Goal: Transaction & Acquisition: Book appointment/travel/reservation

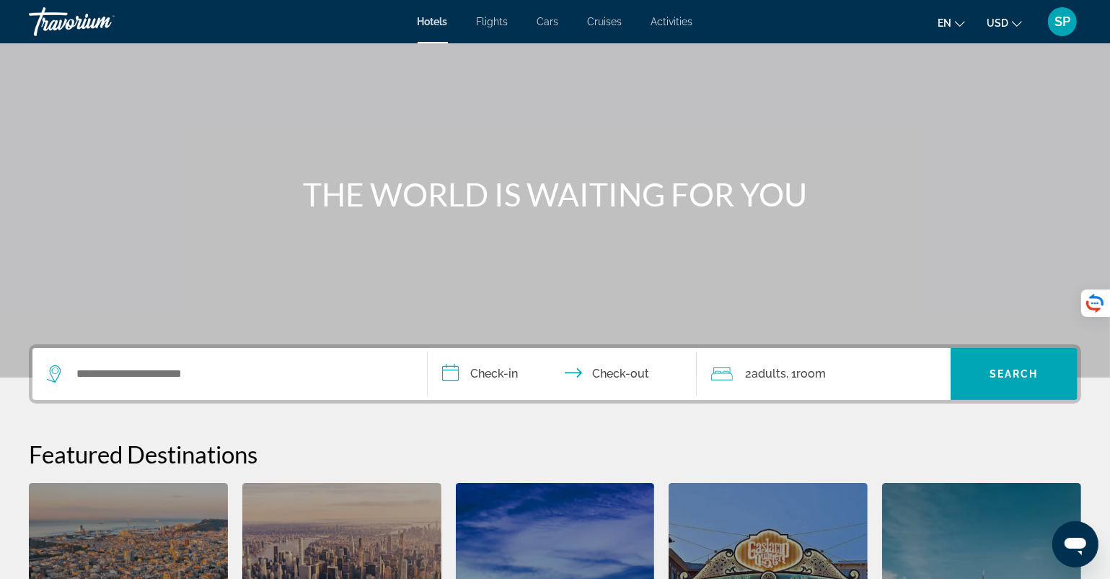
scroll to position [71, 0]
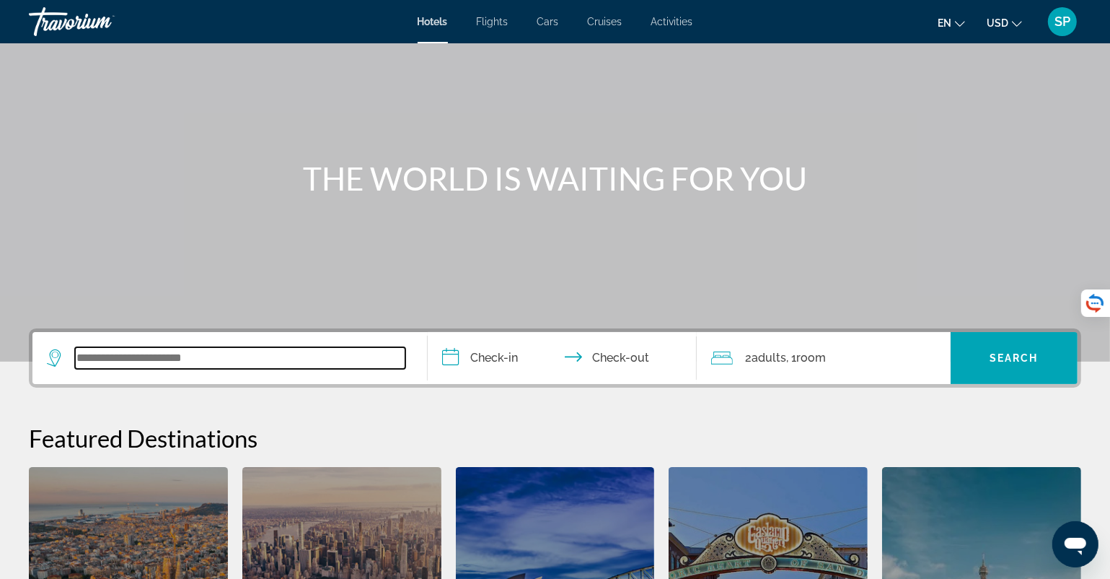
click at [104, 354] on input "Search widget" at bounding box center [240, 358] width 330 height 22
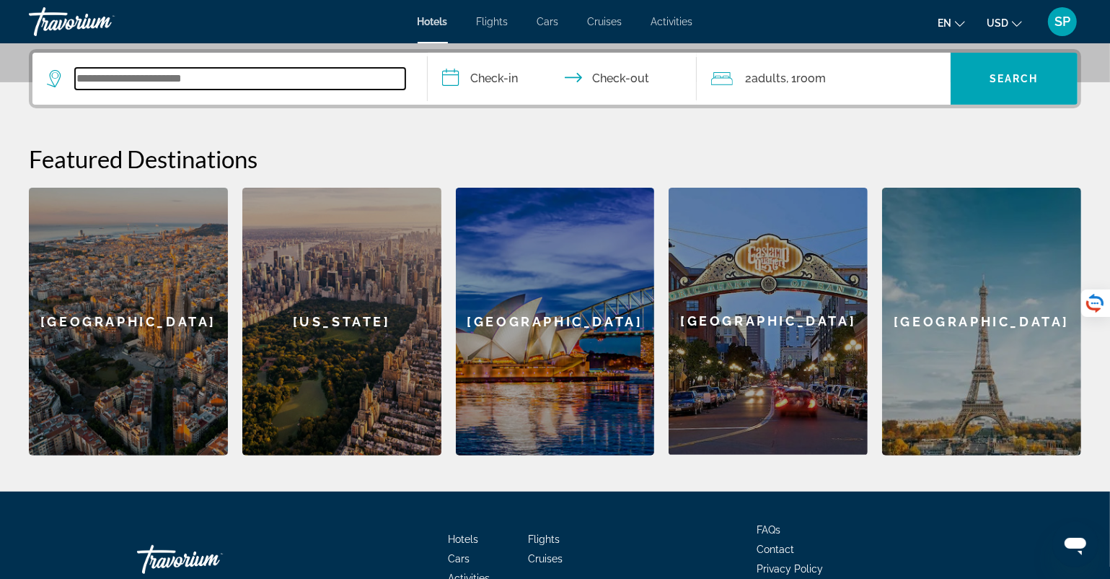
scroll to position [352, 0]
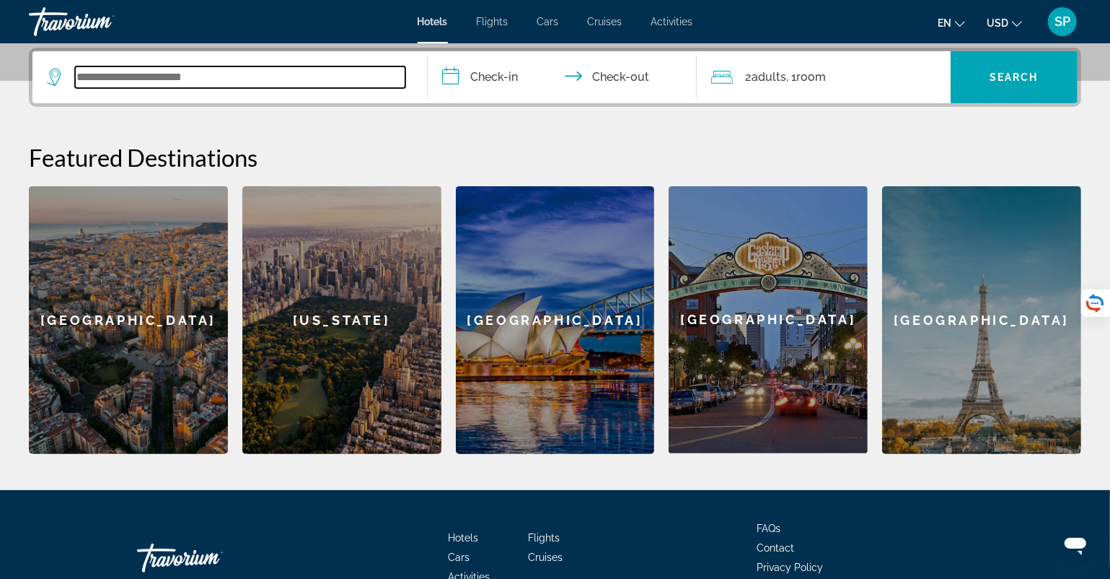
type input "*"
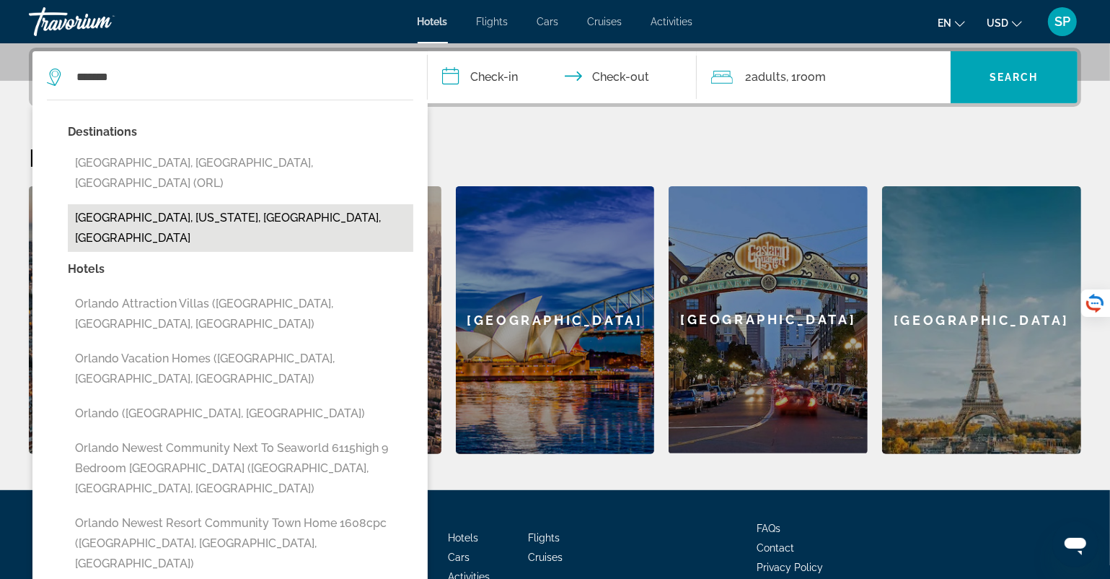
click at [249, 204] on button "[GEOGRAPHIC_DATA], [US_STATE], [GEOGRAPHIC_DATA], [GEOGRAPHIC_DATA]" at bounding box center [241, 228] width 346 height 48
type input "**********"
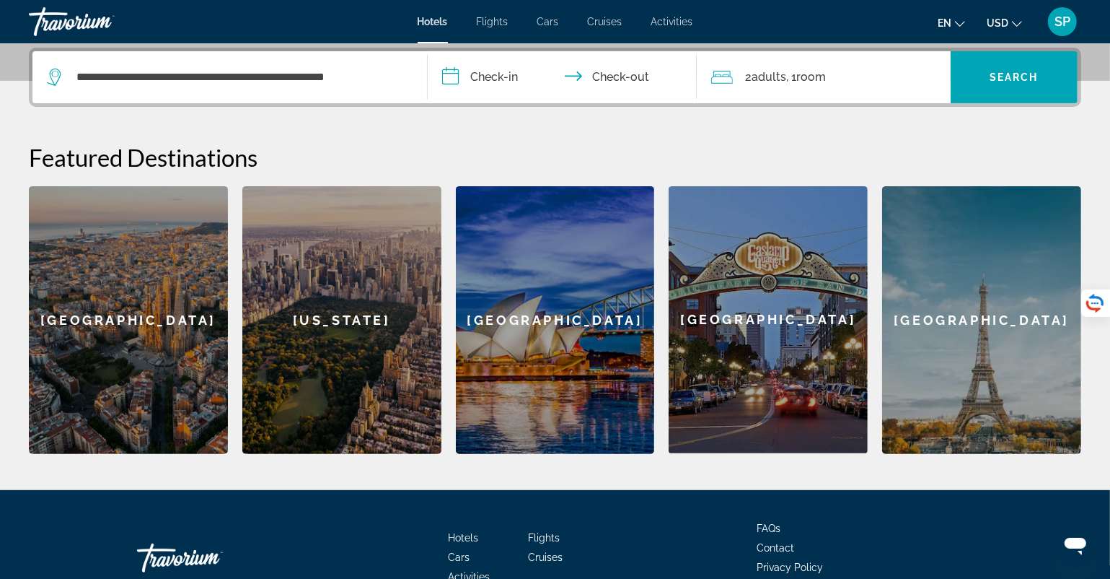
click at [493, 84] on input "**********" at bounding box center [565, 79] width 274 height 56
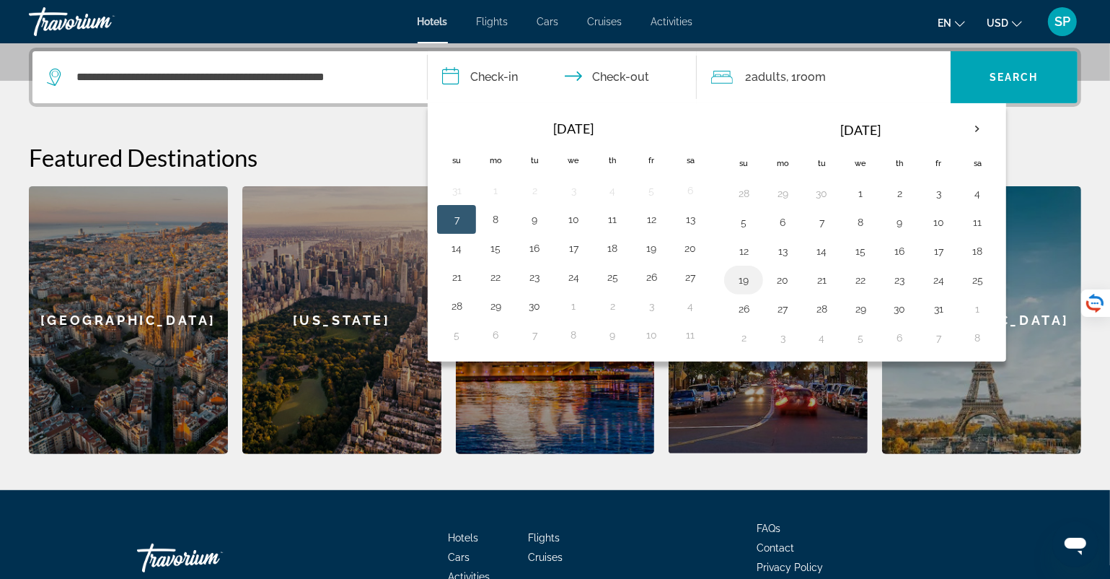
click at [742, 279] on button "19" at bounding box center [743, 280] width 23 height 20
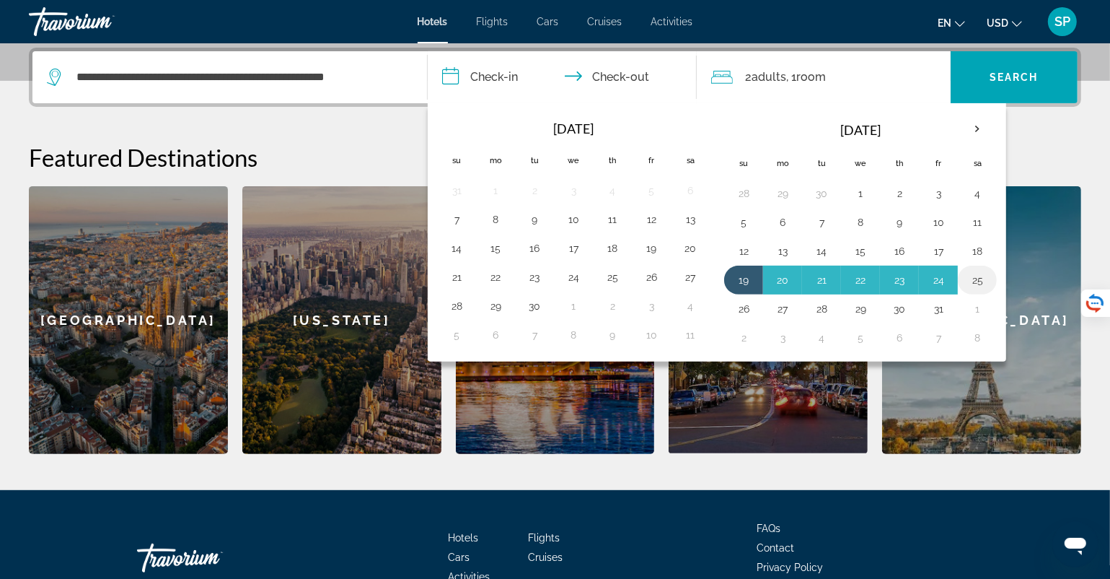
click at [966, 277] on button "25" at bounding box center [977, 280] width 23 height 20
type input "**********"
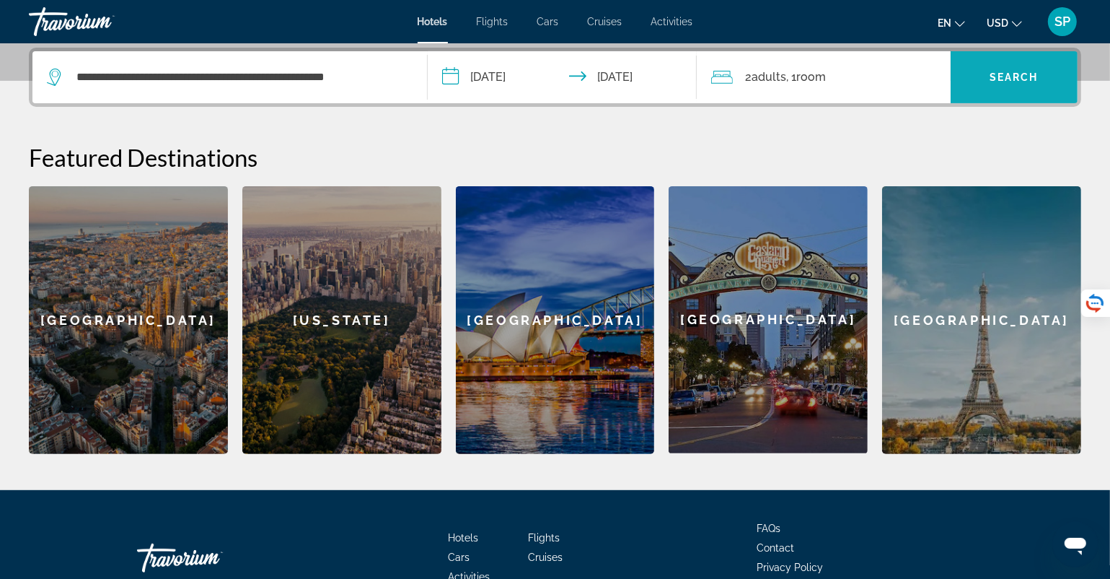
click at [985, 84] on span "Search widget" at bounding box center [1014, 77] width 127 height 35
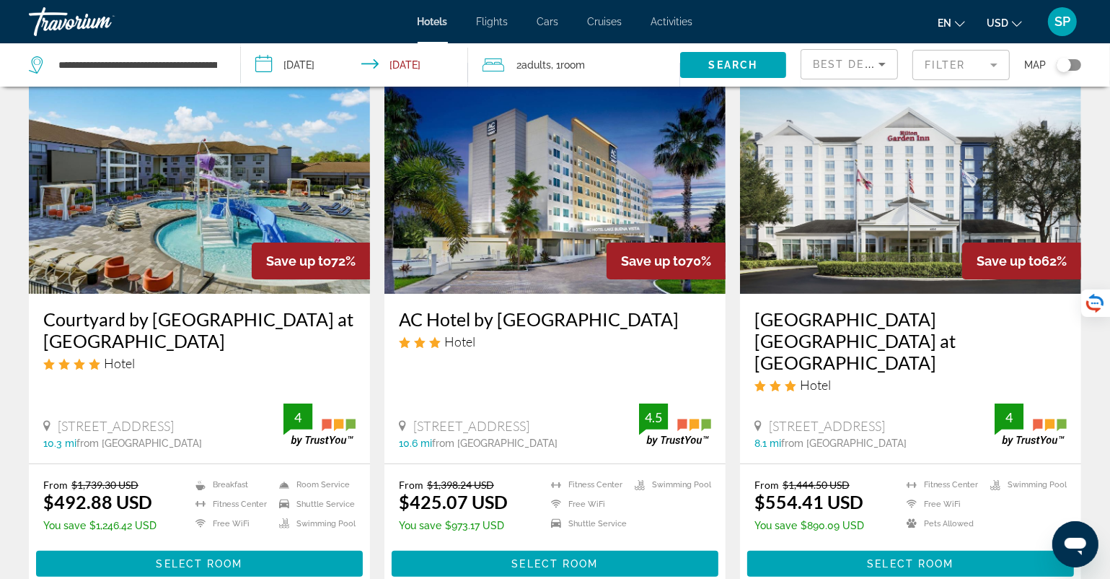
scroll to position [289, 0]
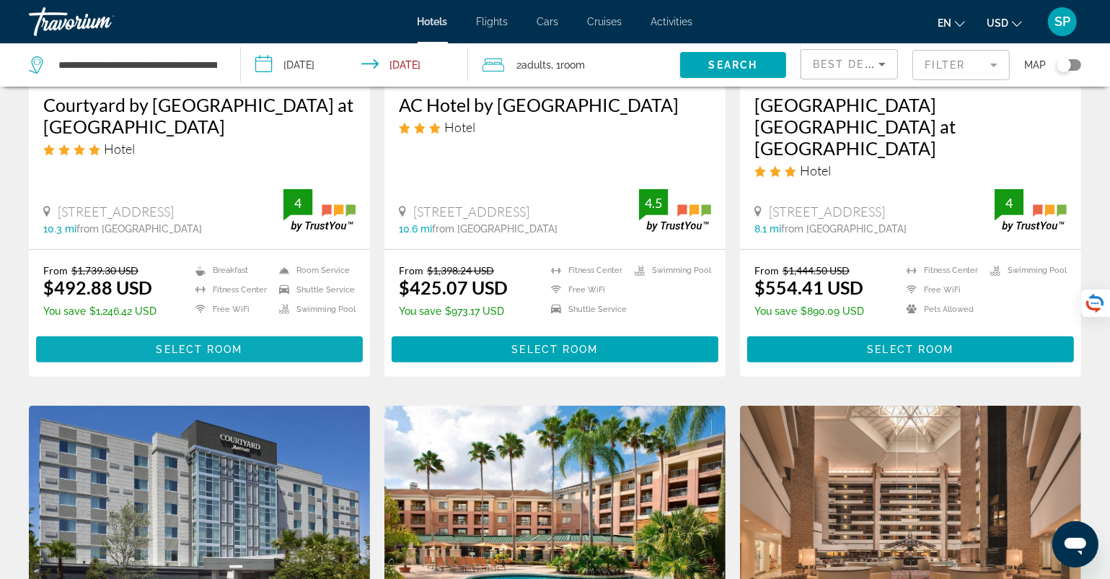
click at [149, 332] on span "Main content" at bounding box center [199, 349] width 327 height 35
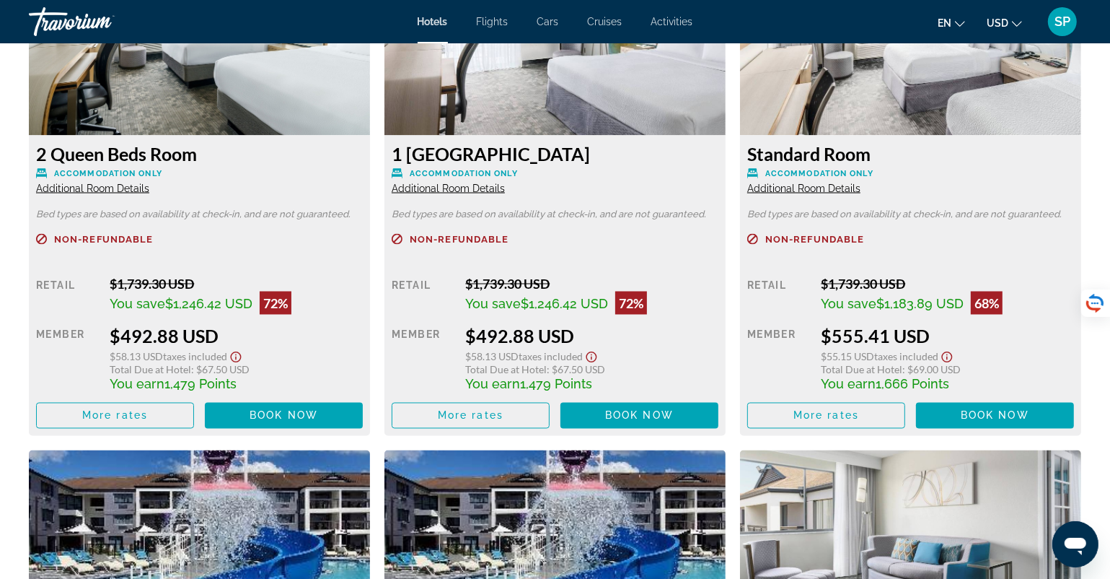
scroll to position [2092, 0]
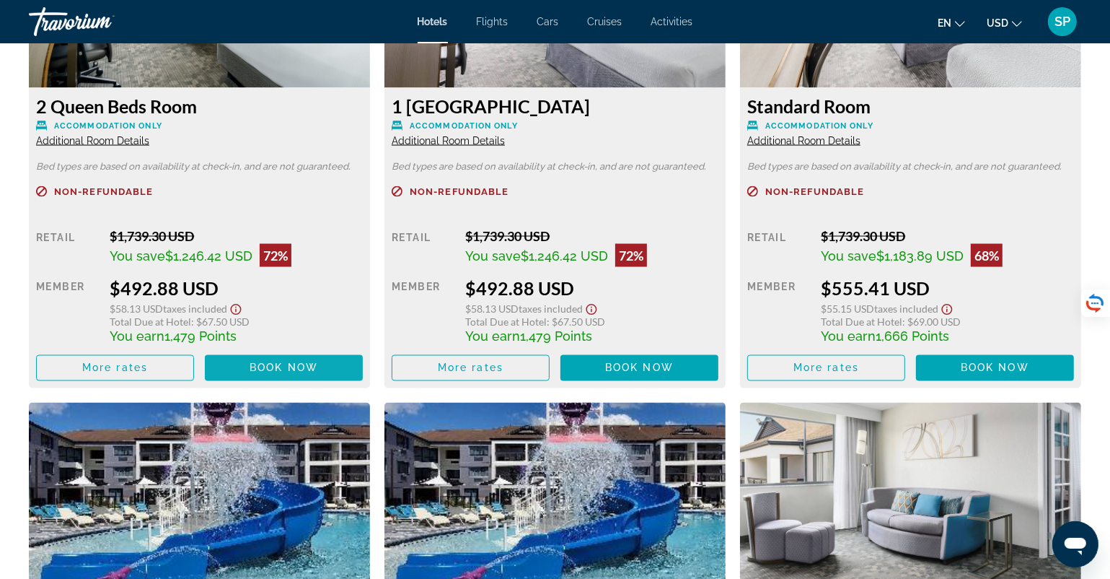
click at [283, 365] on span "Book now" at bounding box center [284, 368] width 69 height 12
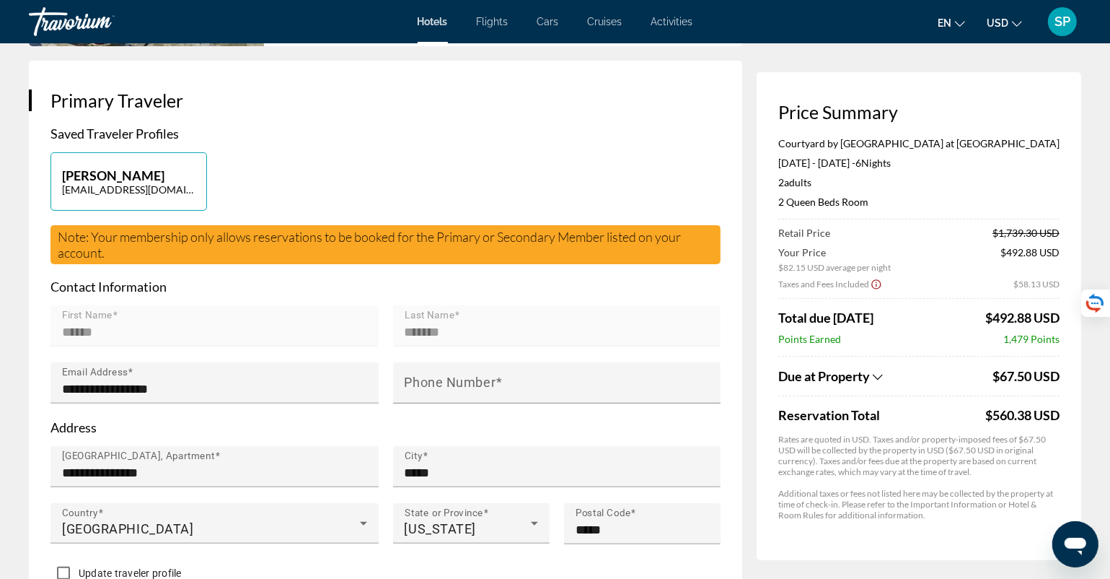
scroll to position [12, 0]
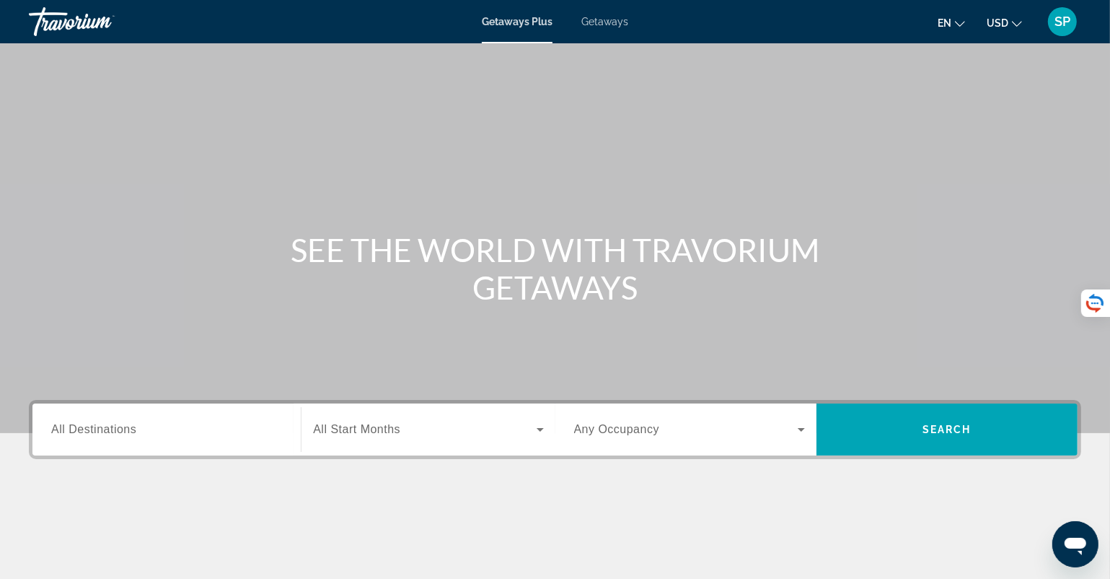
click at [600, 27] on div "Getaways Plus Getaways en English Español Français Italiano Português русский U…" at bounding box center [555, 22] width 1110 height 38
click at [612, 25] on span "Getaways" at bounding box center [605, 22] width 47 height 12
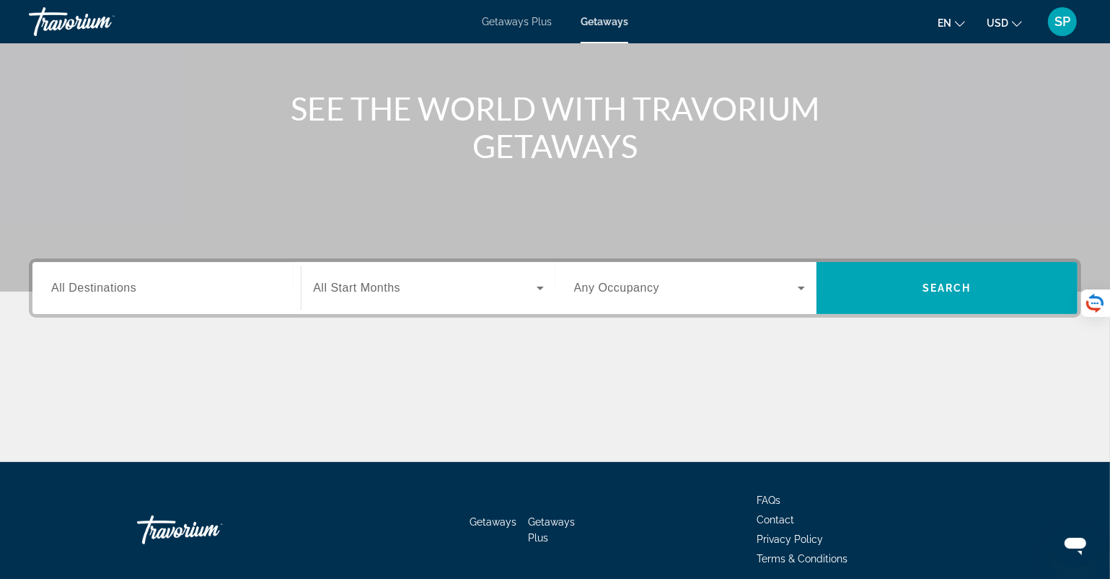
scroll to position [144, 0]
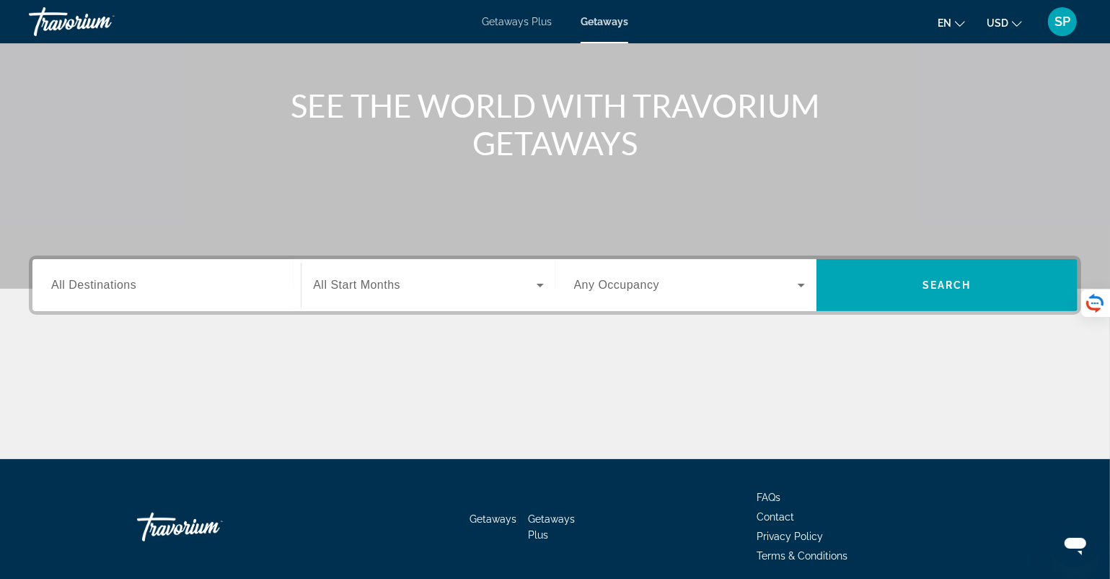
click at [136, 285] on span "All Destinations" at bounding box center [93, 285] width 85 height 12
click at [136, 285] on input "Destination All Destinations" at bounding box center [166, 285] width 231 height 17
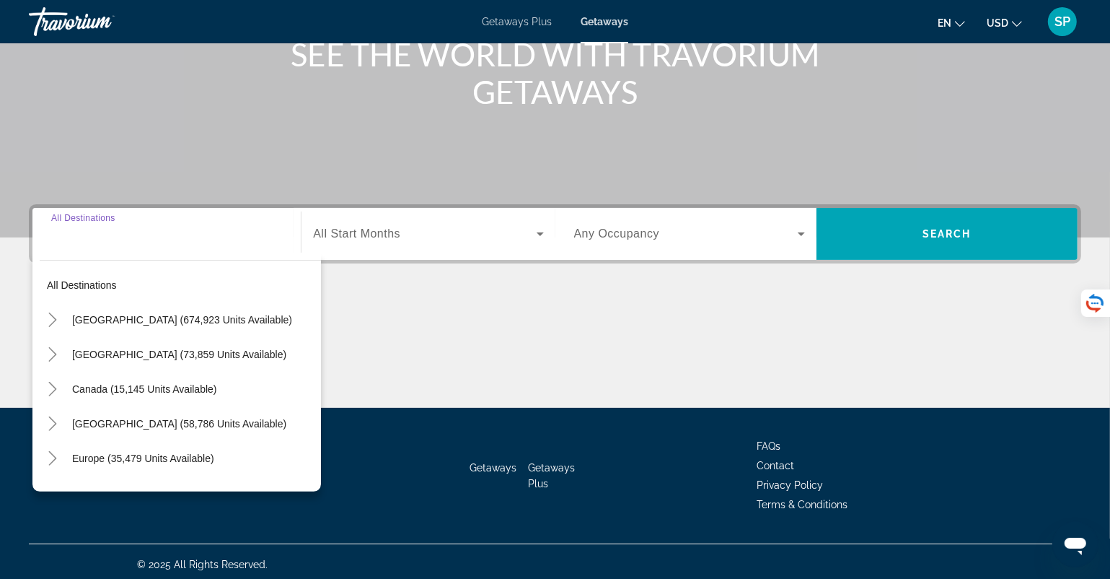
scroll to position [200, 0]
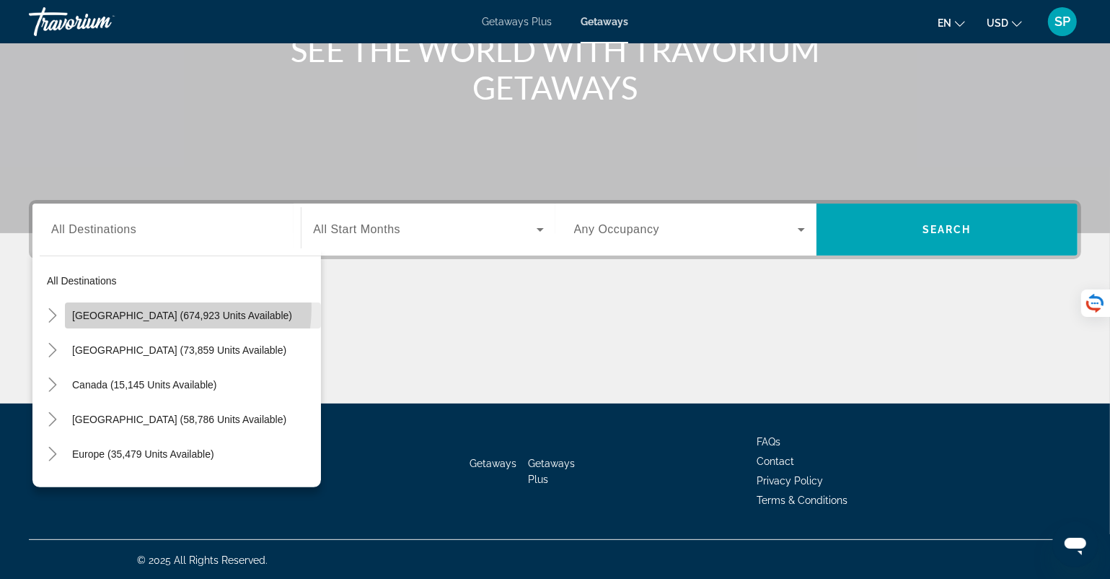
click at [150, 306] on span "Search widget" at bounding box center [193, 315] width 256 height 35
type input "**********"
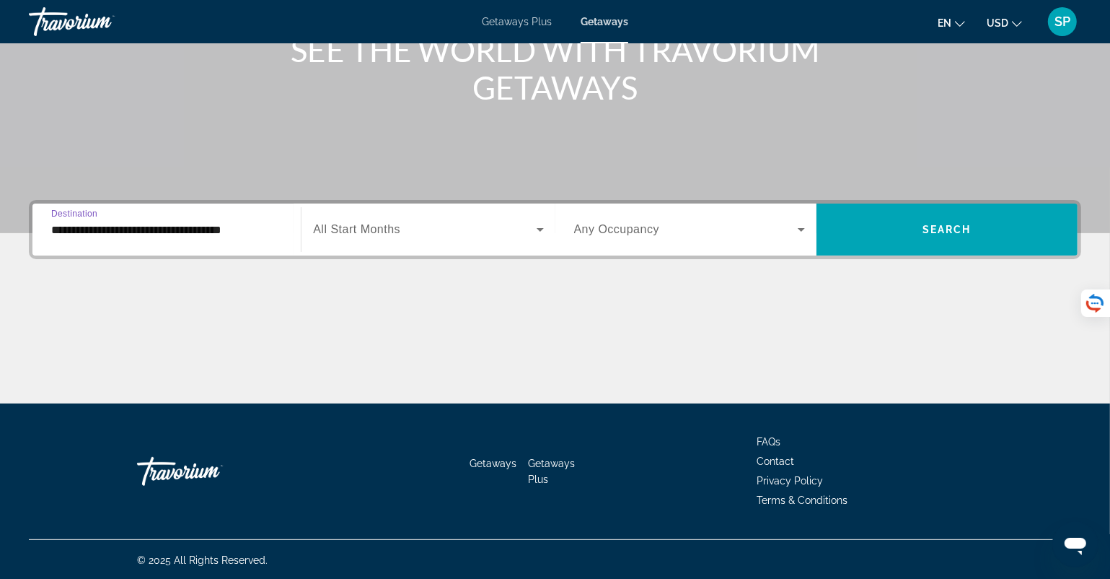
click at [354, 224] on span "All Start Months" at bounding box center [356, 229] width 87 height 12
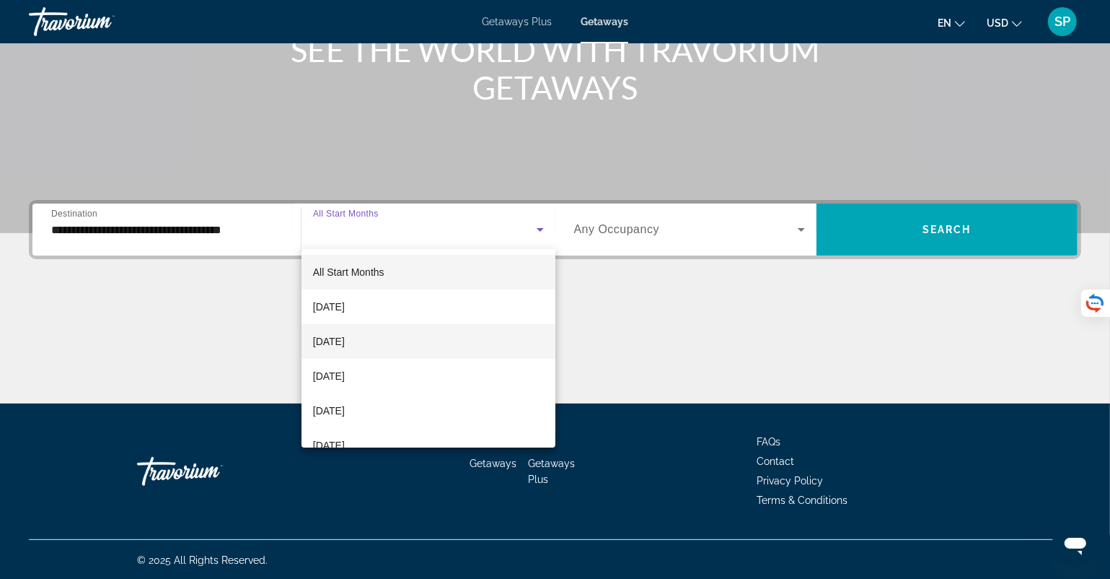
click at [365, 332] on mat-option "October 2025" at bounding box center [429, 341] width 254 height 35
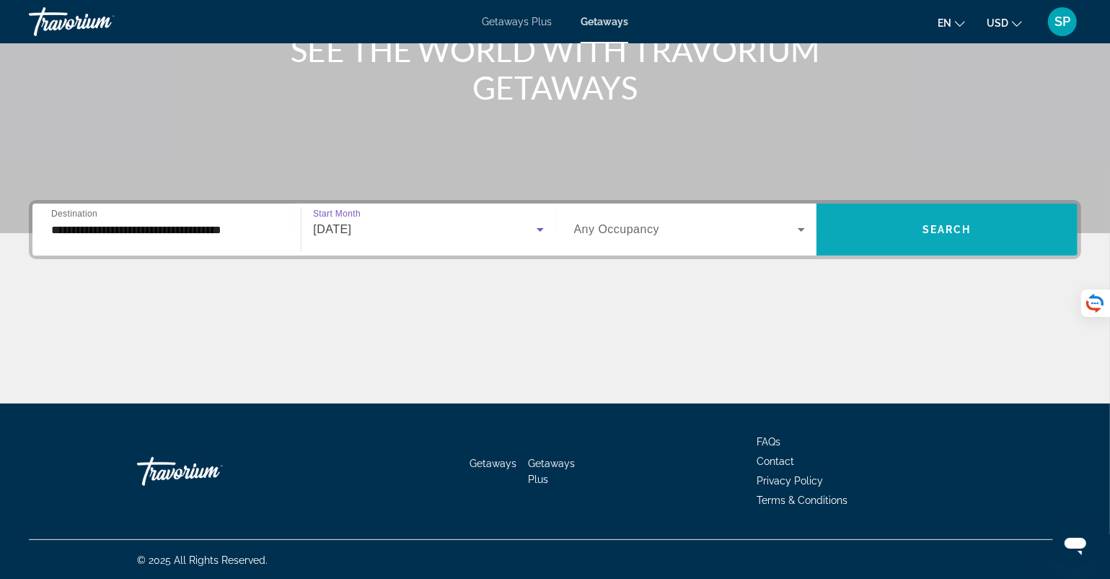
click at [917, 221] on span "Search widget" at bounding box center [947, 229] width 261 height 35
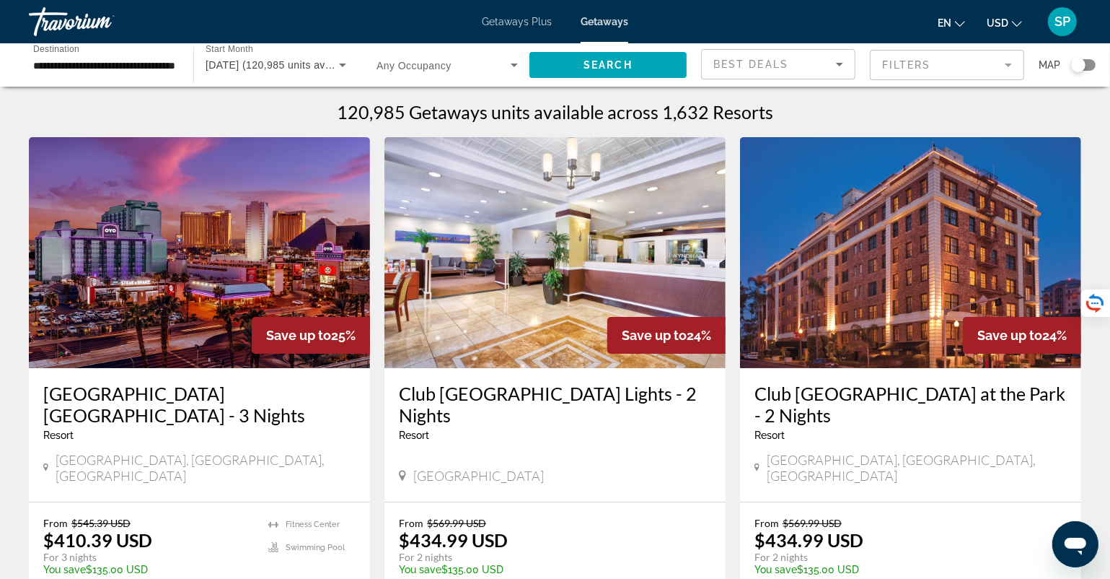
click at [838, 69] on icon "Sort by" at bounding box center [839, 64] width 17 height 17
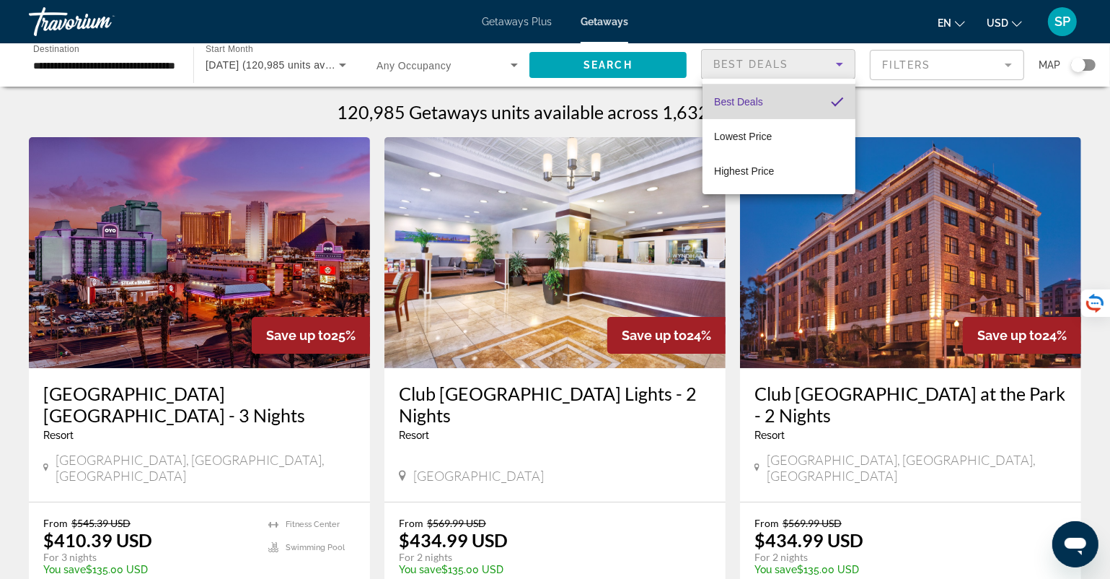
click at [773, 100] on mat-option "Best Deals" at bounding box center [779, 101] width 153 height 35
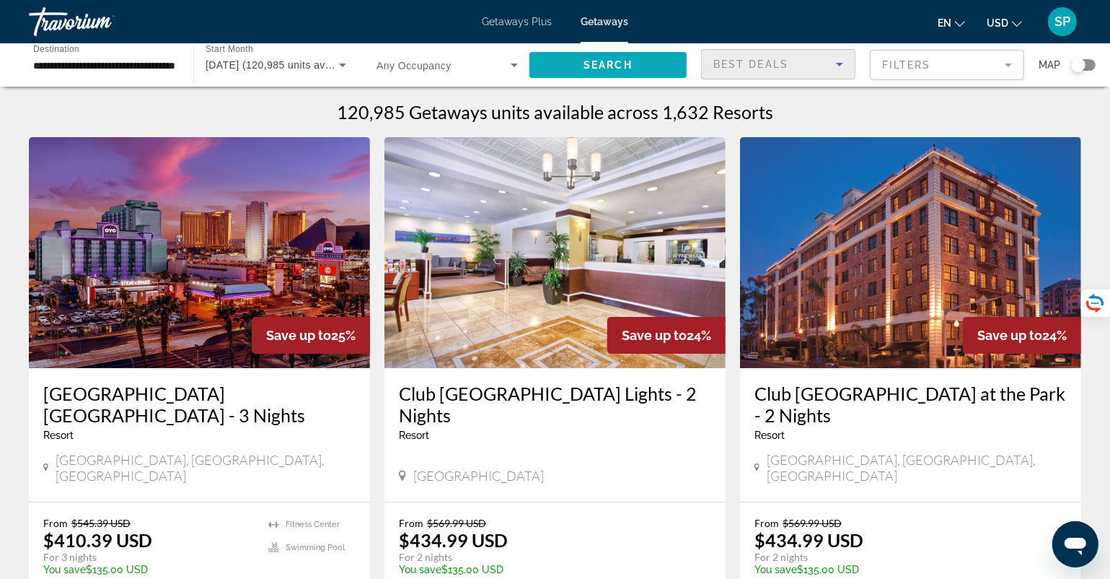
click at [628, 65] on span "Search" at bounding box center [608, 65] width 49 height 12
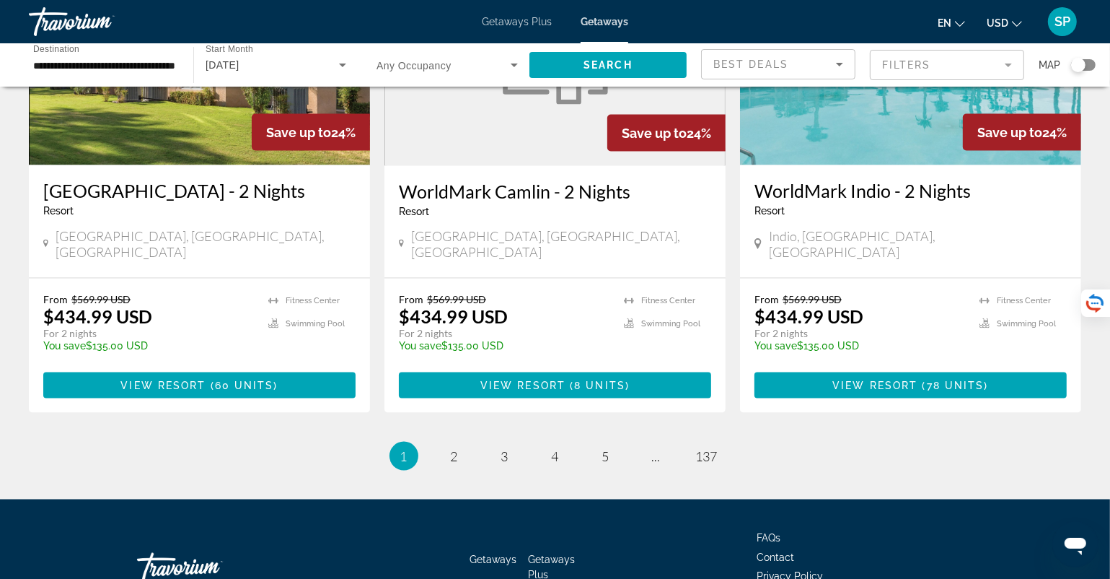
scroll to position [1819, 0]
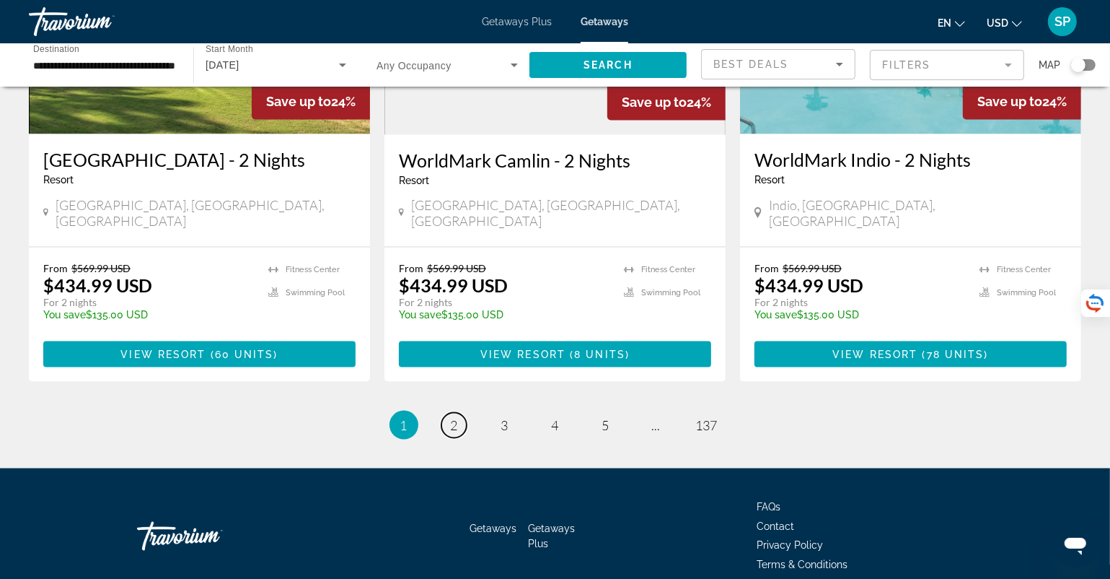
click at [457, 417] on span "2" at bounding box center [454, 425] width 7 height 16
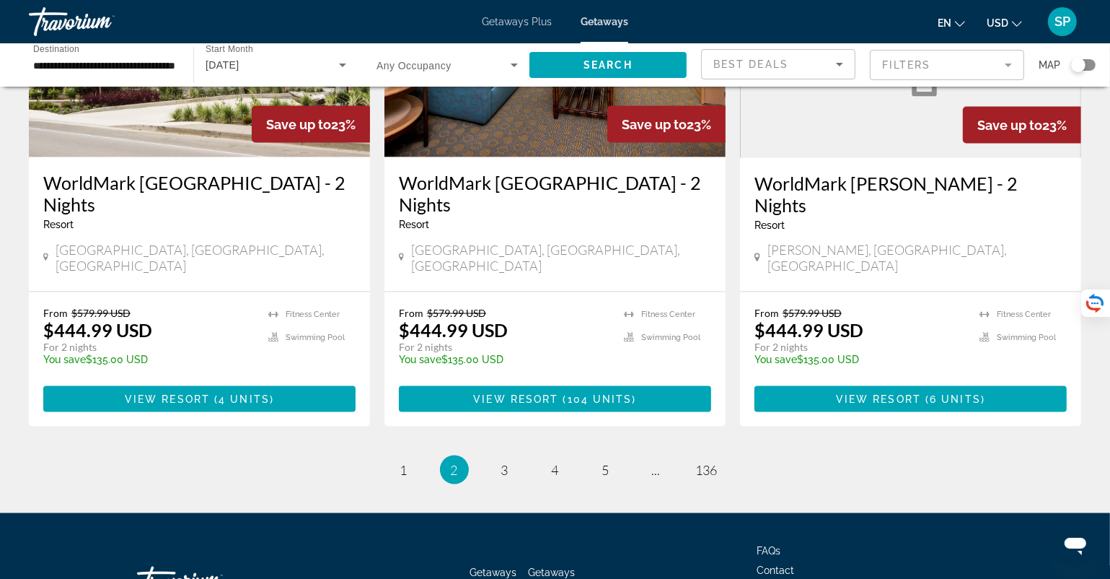
scroll to position [1819, 0]
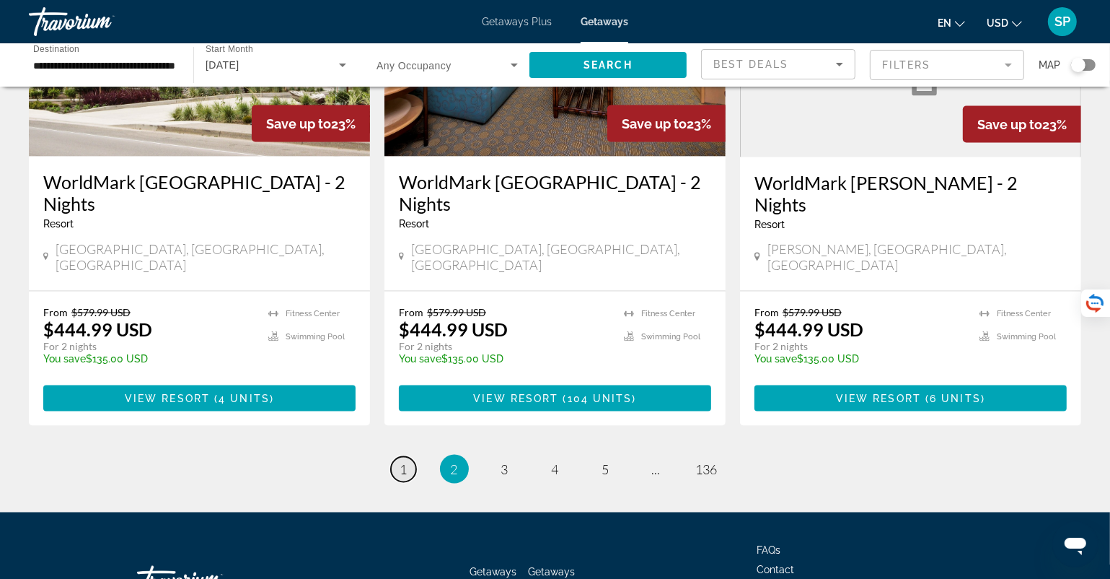
click at [400, 461] on span "1" at bounding box center [403, 469] width 7 height 16
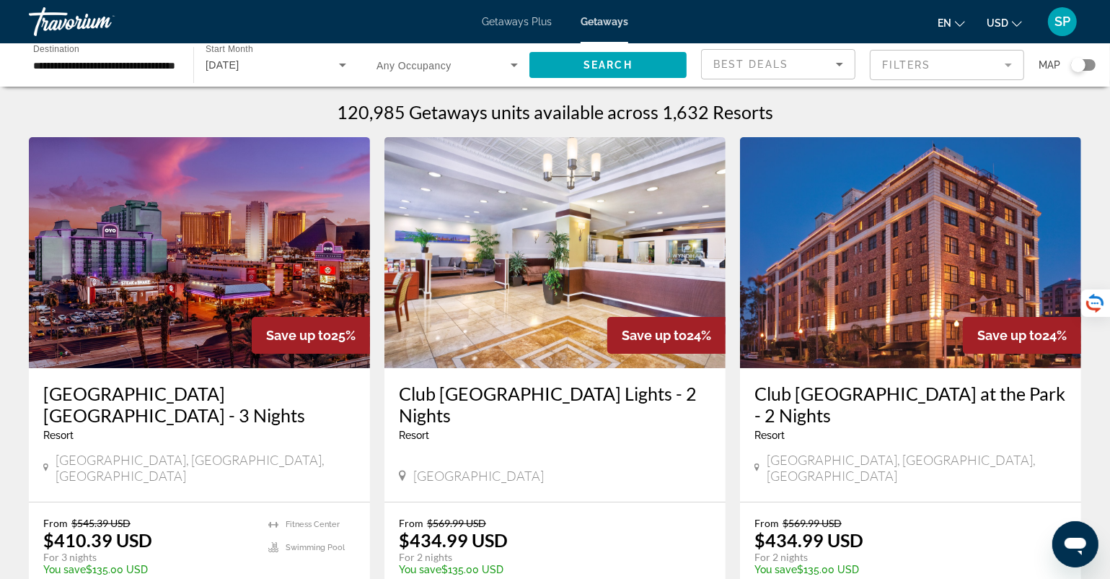
click at [504, 61] on span "Search widget" at bounding box center [444, 64] width 134 height 17
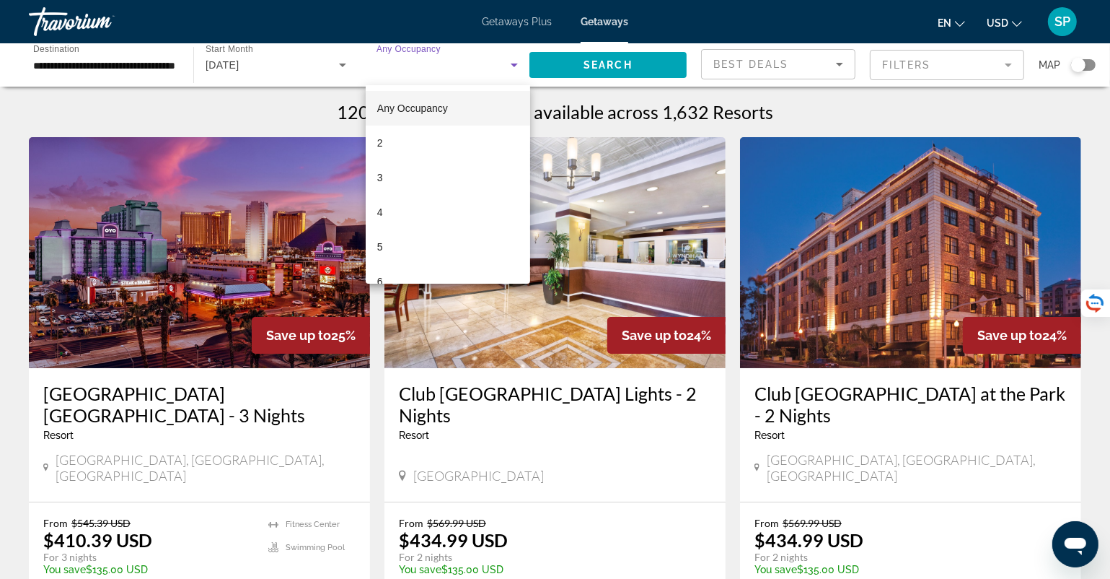
click at [449, 64] on div at bounding box center [555, 289] width 1110 height 579
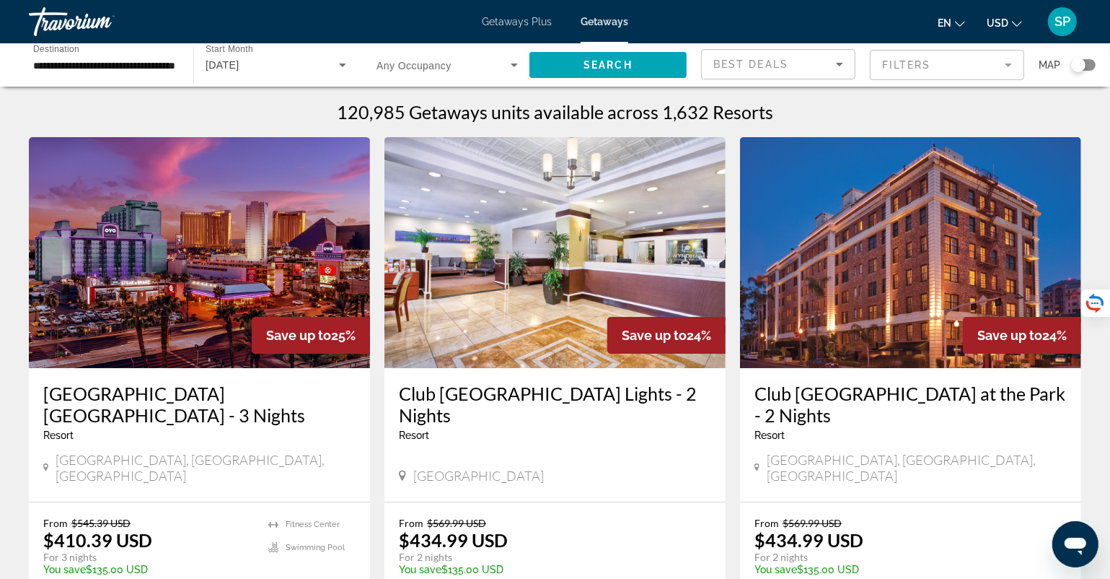
click at [515, 14] on div "Getaways Plus Getaways en English Español Français Italiano Português русский U…" at bounding box center [555, 22] width 1110 height 38
click at [512, 23] on span "Getaways Plus" at bounding box center [517, 22] width 70 height 12
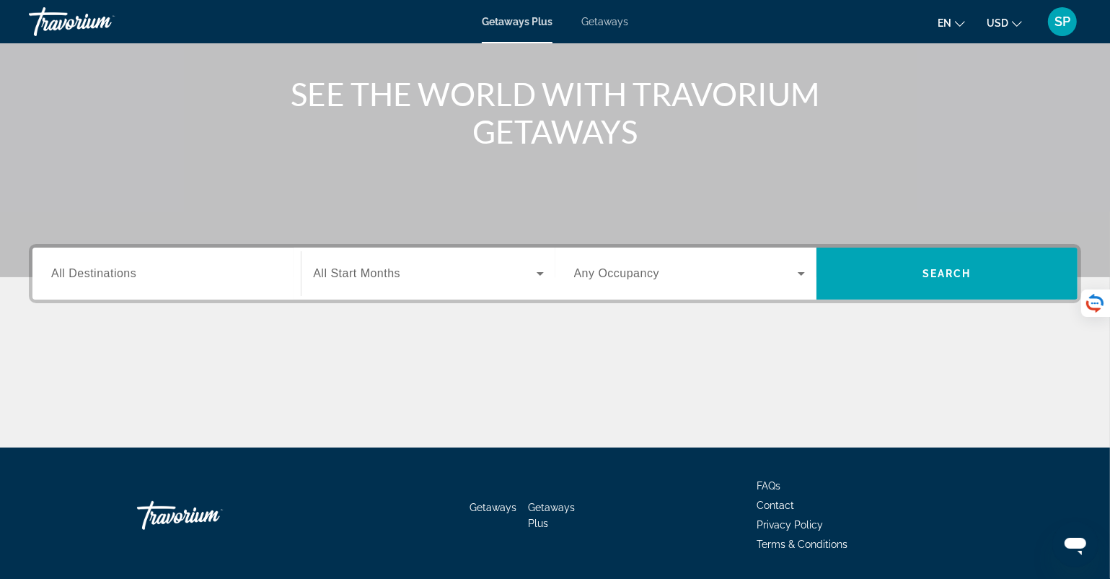
scroll to position [200, 0]
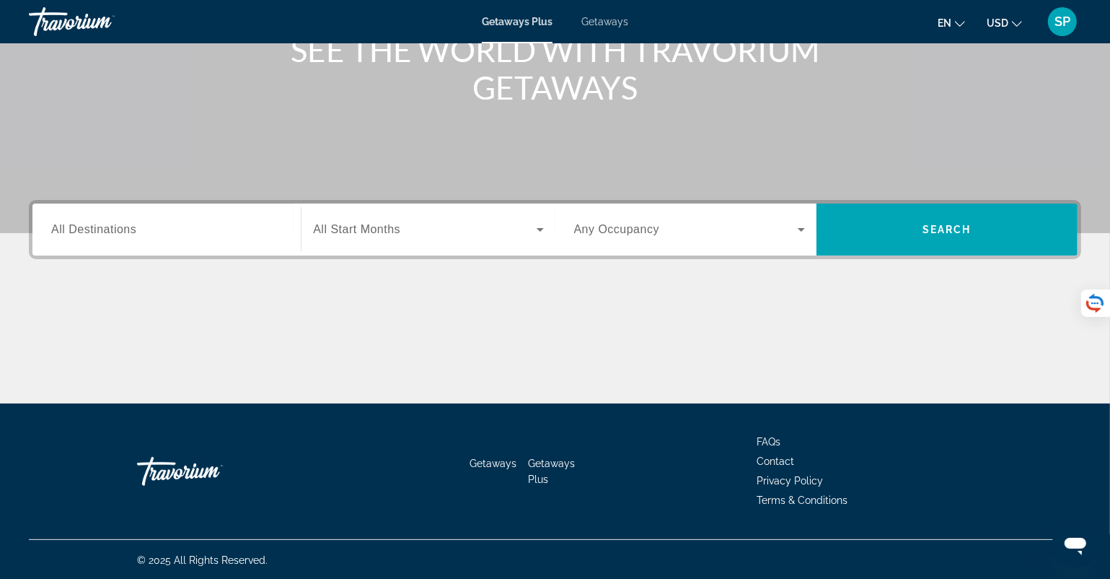
click at [141, 230] on input "Destination All Destinations" at bounding box center [166, 230] width 231 height 17
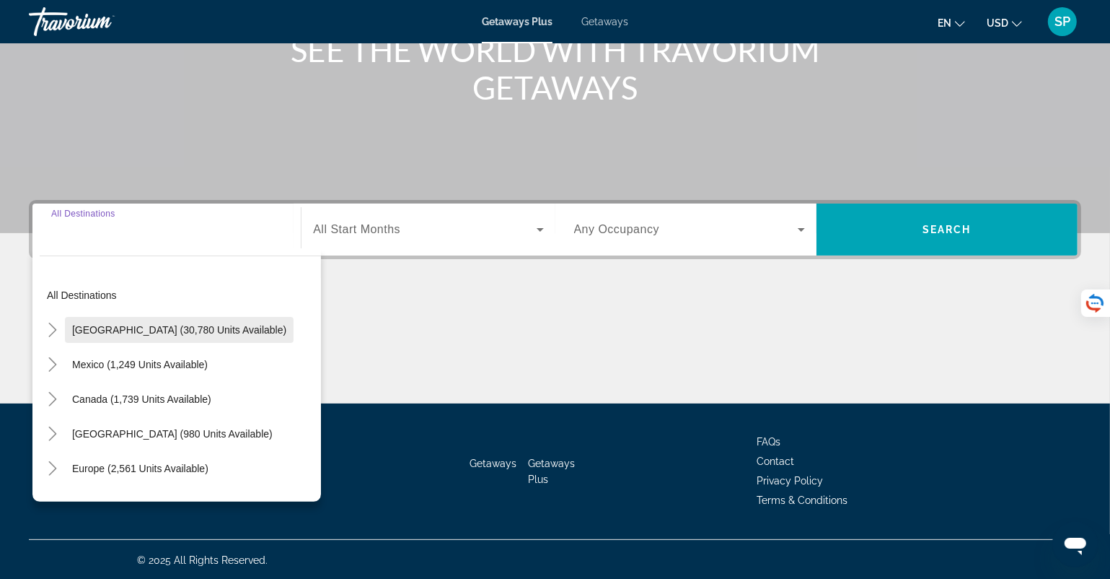
click at [177, 328] on span "United States (30,780 units available)" at bounding box center [179, 330] width 214 height 12
type input "**********"
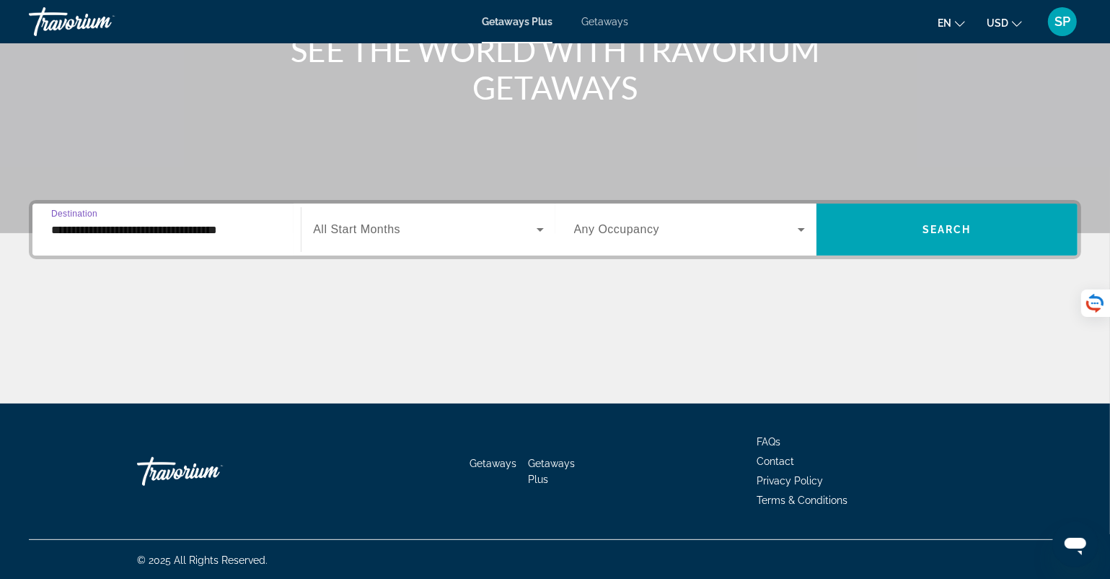
click at [431, 237] on span "Search widget" at bounding box center [424, 229] width 223 height 17
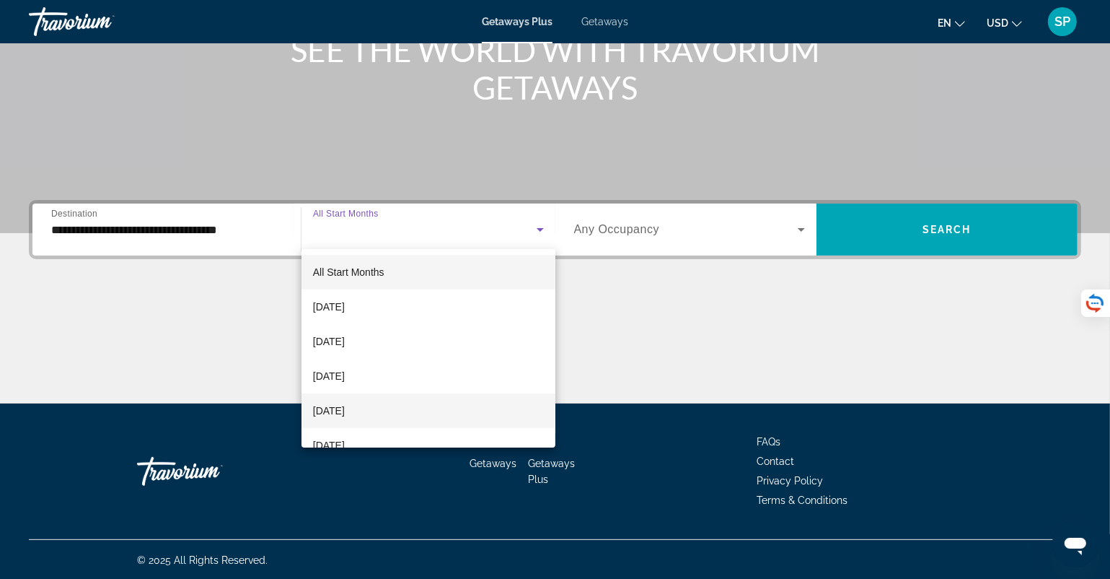
click at [345, 409] on span "December 2025" at bounding box center [329, 410] width 32 height 17
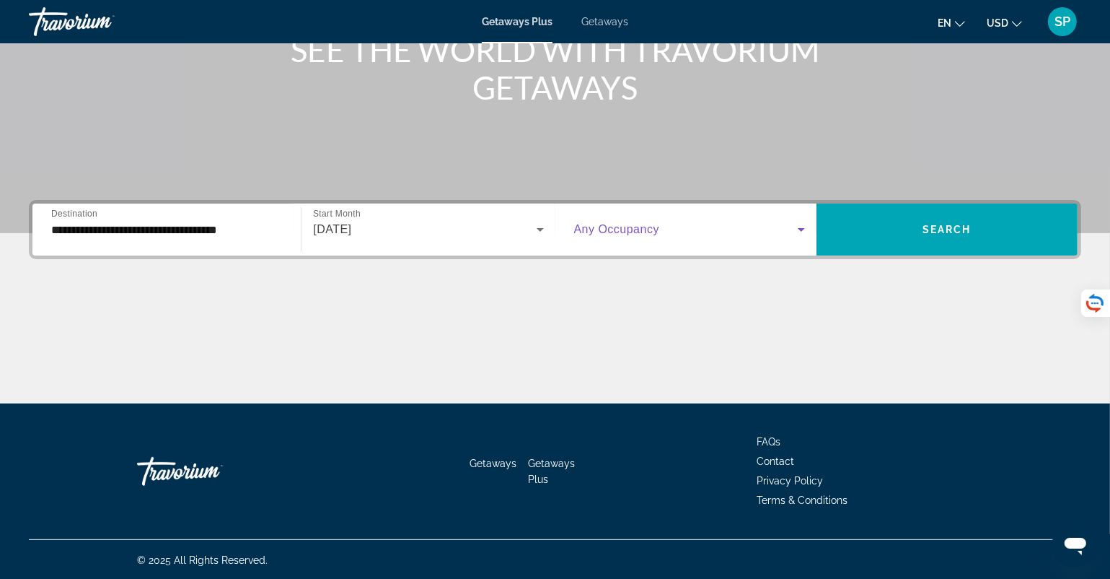
click at [744, 229] on span "Search widget" at bounding box center [686, 229] width 224 height 17
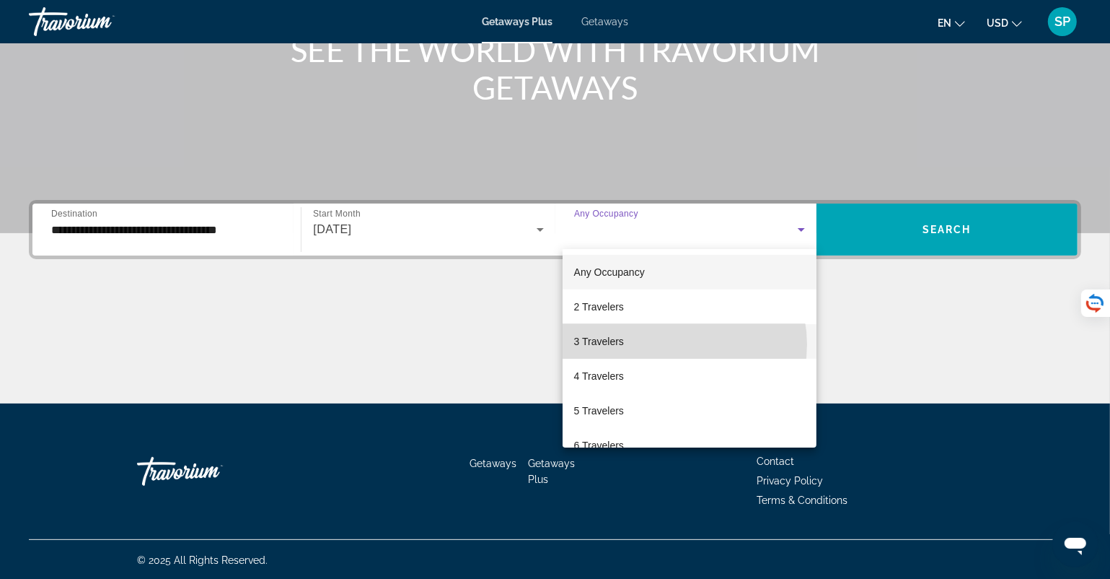
click at [675, 344] on mat-option "3 Travelers" at bounding box center [690, 341] width 254 height 35
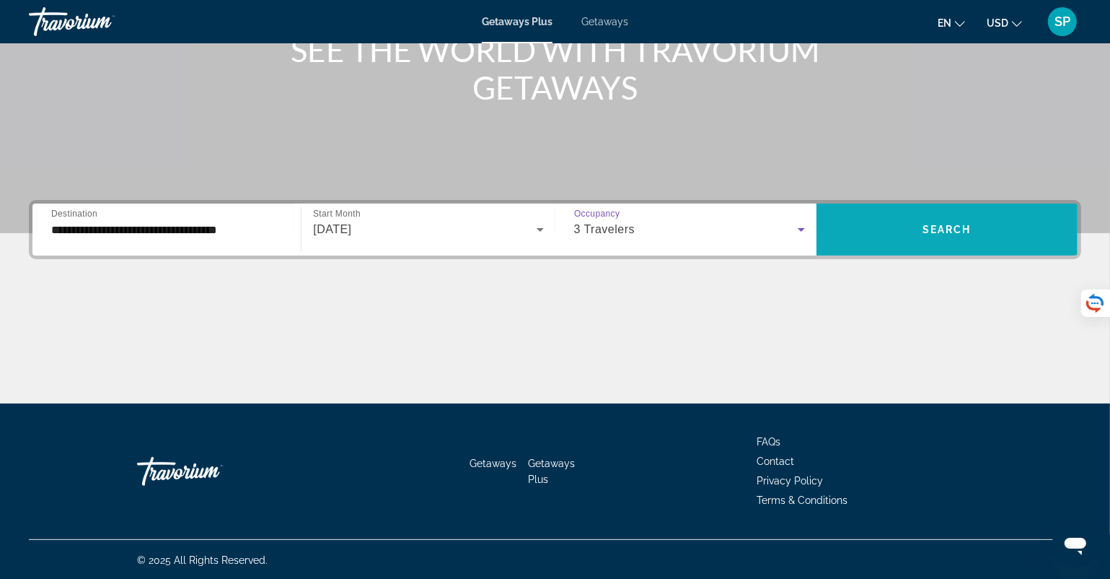
click at [936, 225] on span "Search" at bounding box center [947, 230] width 49 height 12
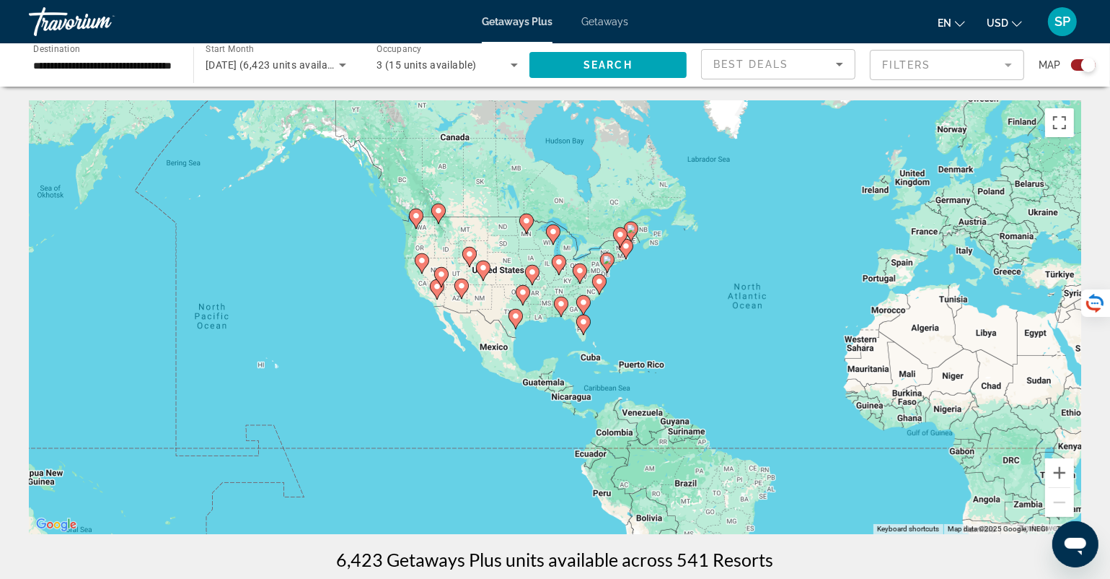
drag, startPoint x: 206, startPoint y: 348, endPoint x: 444, endPoint y: 348, distance: 238.1
click at [444, 348] on div "To activate drag with keyboard, press Alt + Enter. Once in keyboard drag state,…" at bounding box center [555, 317] width 1053 height 433
click at [1059, 473] on button "Zoom in" at bounding box center [1059, 472] width 29 height 29
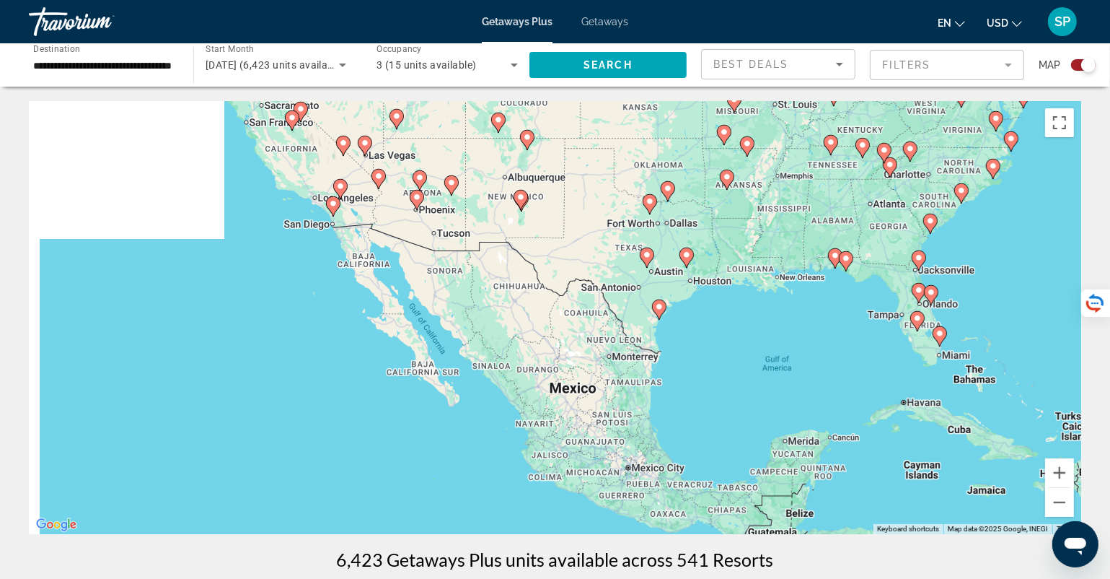
drag, startPoint x: 397, startPoint y: 356, endPoint x: 1061, endPoint y: 232, distance: 676.0
click at [667, 299] on g "Main content" at bounding box center [659, 309] width 14 height 20
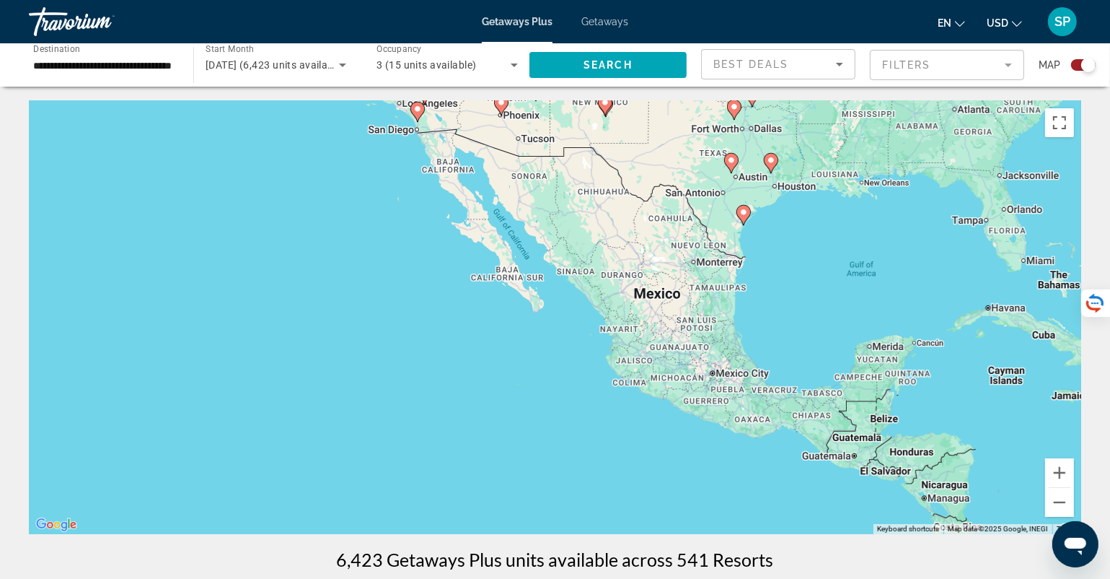
drag, startPoint x: 742, startPoint y: 271, endPoint x: 338, endPoint y: 270, distance: 404.1
click at [346, 274] on div "To activate drag with keyboard, press Alt + Enter. Once in keyboard drag state,…" at bounding box center [555, 317] width 1053 height 433
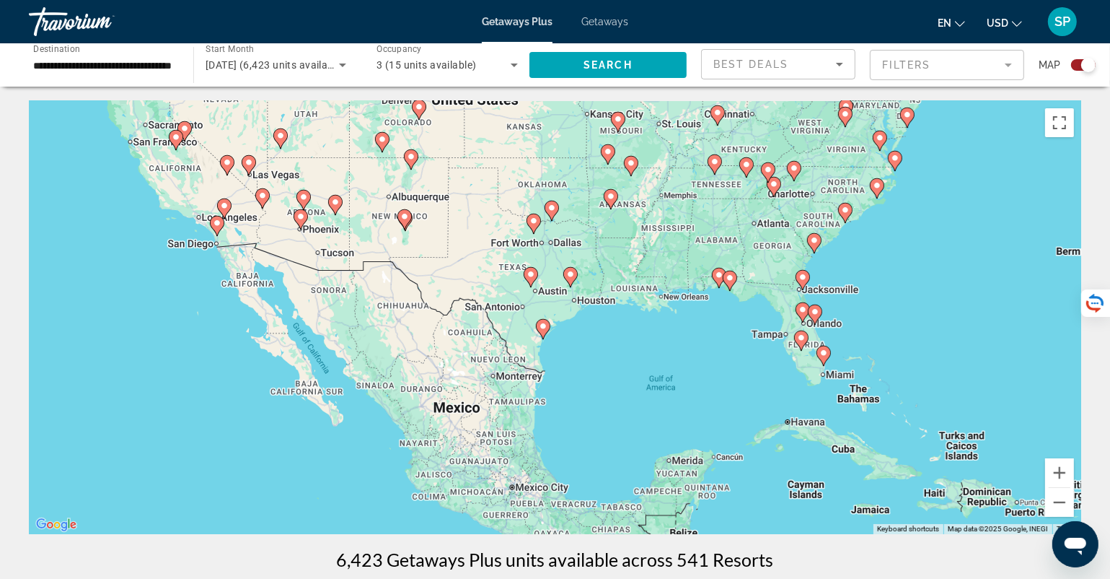
drag, startPoint x: 618, startPoint y: 366, endPoint x: 576, endPoint y: 405, distance: 57.2
click at [576, 405] on div "To activate drag with keyboard, press Alt + Enter. Once in keyboard drag state,…" at bounding box center [555, 317] width 1053 height 433
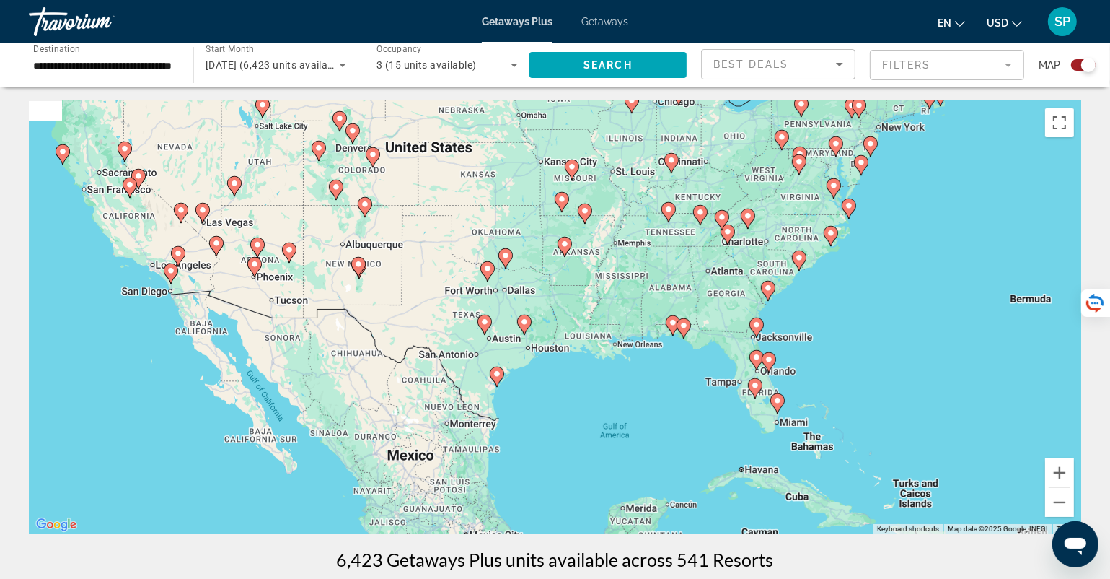
drag, startPoint x: 630, startPoint y: 383, endPoint x: 597, endPoint y: 381, distance: 33.3
click at [597, 382] on div "To activate drag with keyboard, press Alt + Enter. Once in keyboard drag state,…" at bounding box center [555, 317] width 1053 height 433
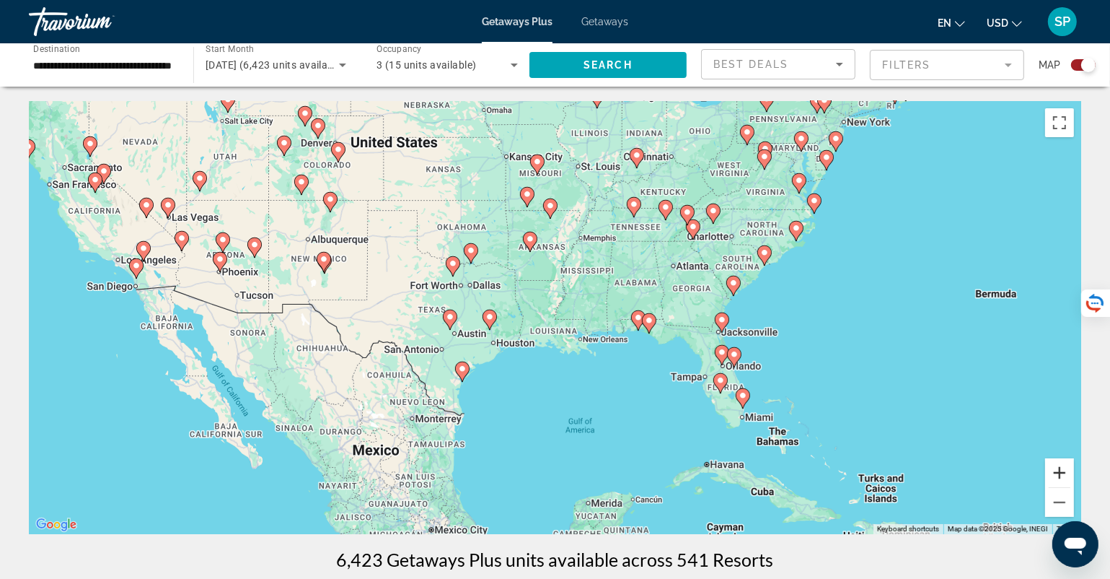
click at [1054, 465] on button "Zoom in" at bounding box center [1059, 472] width 29 height 29
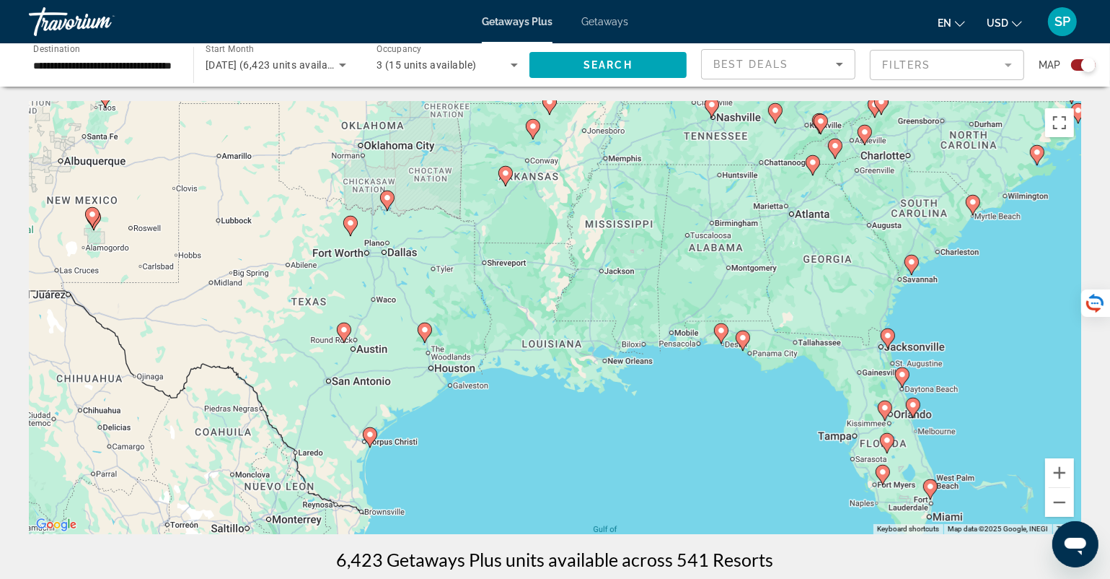
click at [343, 333] on image "Main content" at bounding box center [344, 329] width 9 height 9
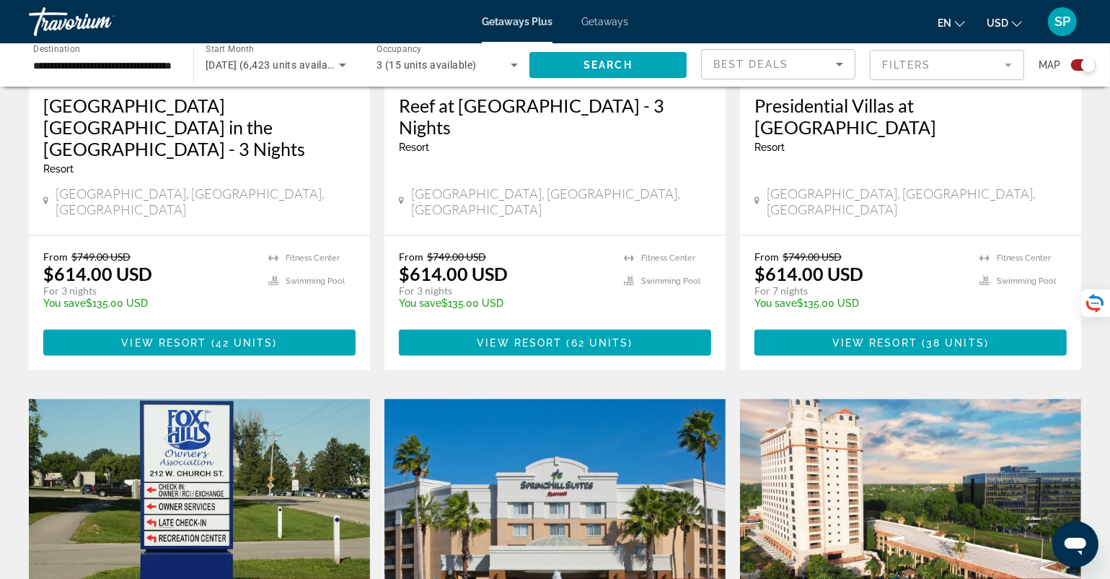
scroll to position [1803, 0]
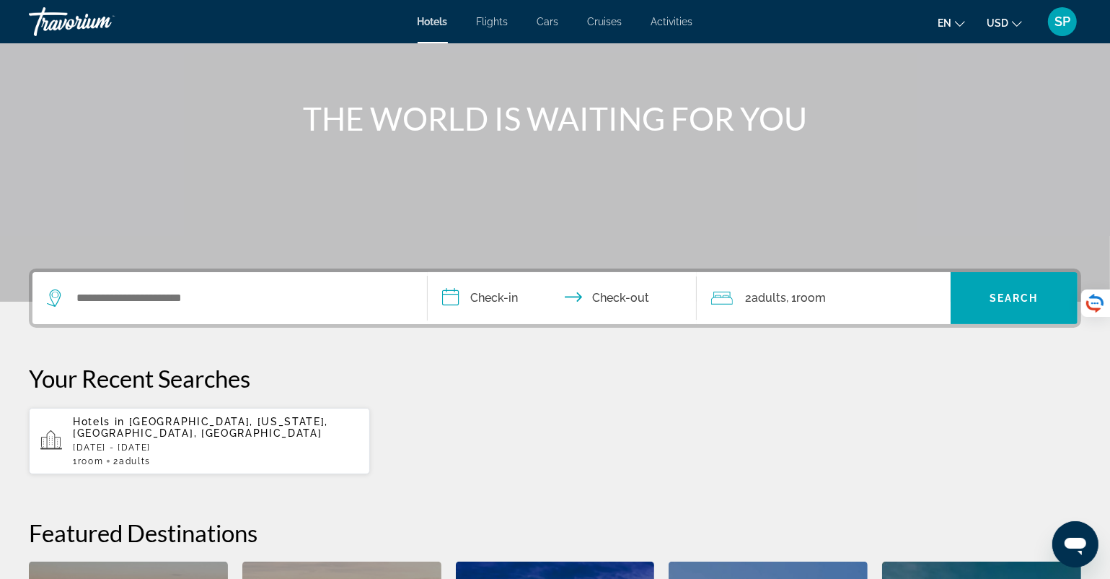
scroll to position [216, 0]
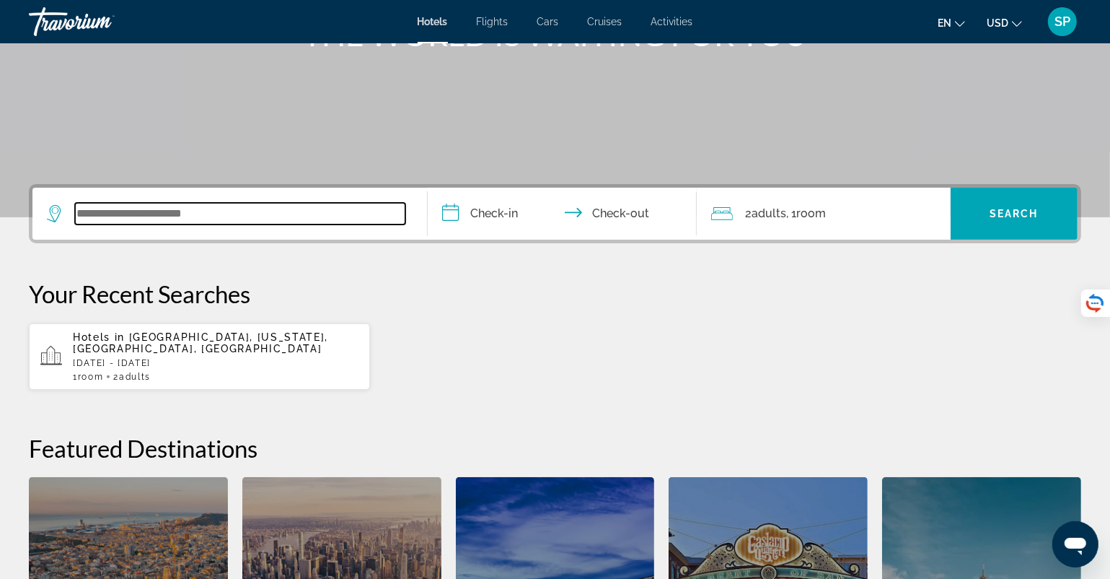
click at [199, 217] on input "Search widget" at bounding box center [240, 214] width 330 height 22
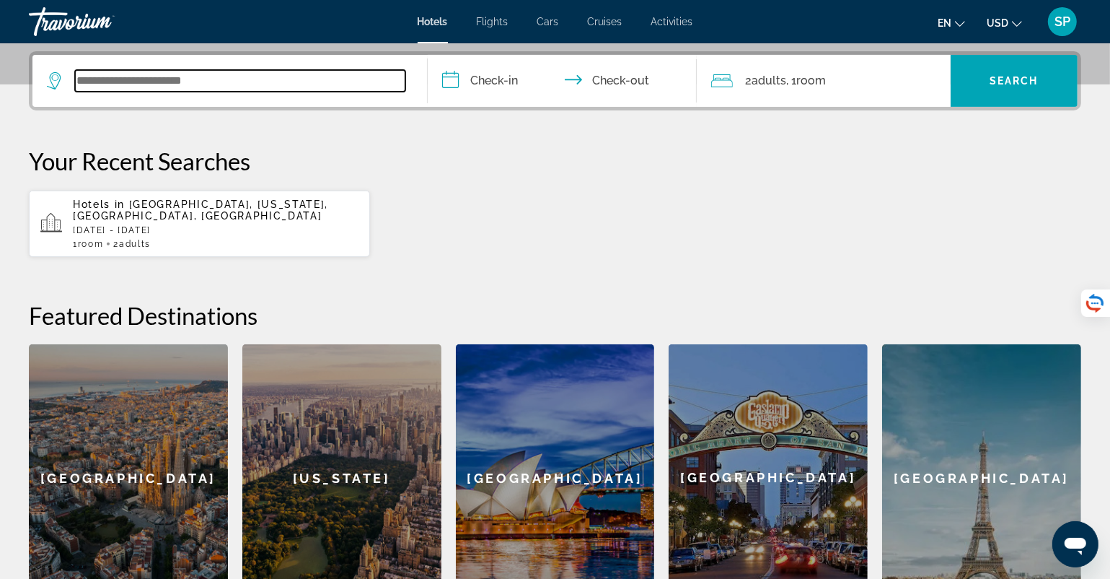
scroll to position [352, 0]
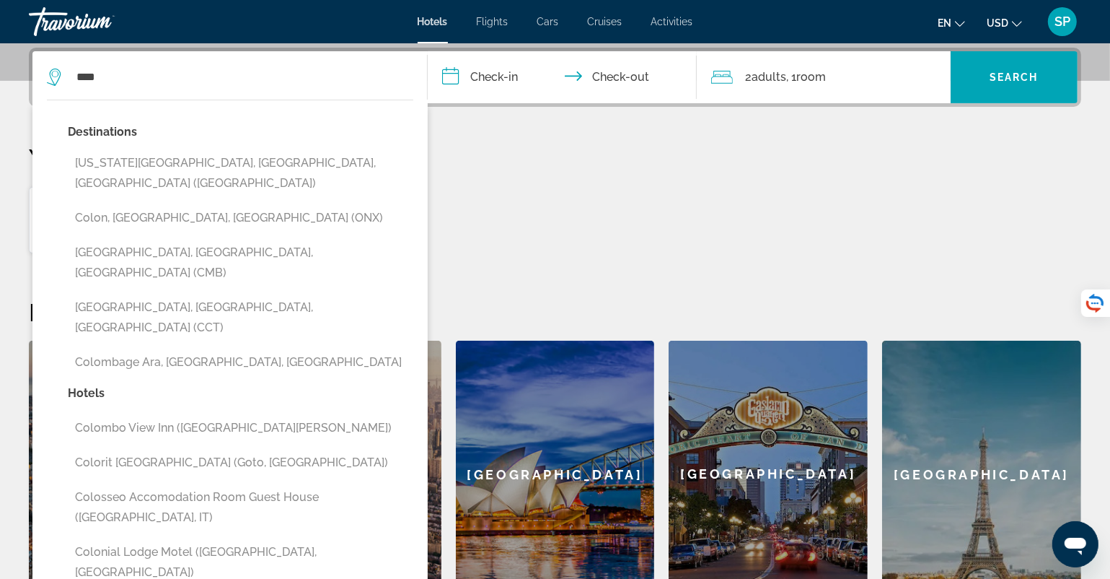
click at [176, 157] on button "[US_STATE][GEOGRAPHIC_DATA], [GEOGRAPHIC_DATA], [GEOGRAPHIC_DATA] ([GEOGRAPHIC_…" at bounding box center [241, 173] width 346 height 48
type input "**********"
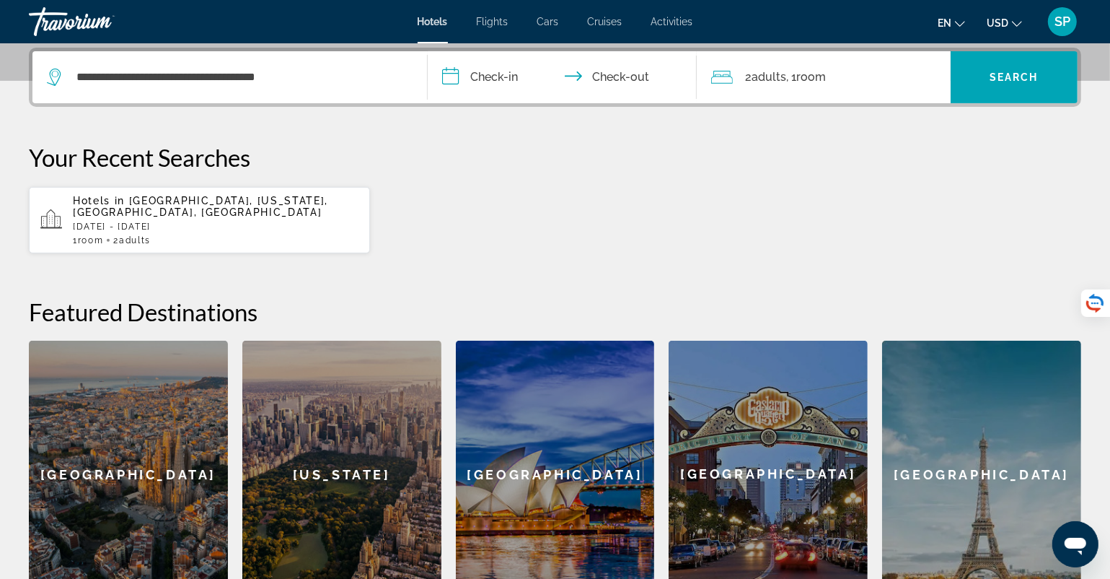
click at [486, 74] on input "**********" at bounding box center [565, 79] width 274 height 56
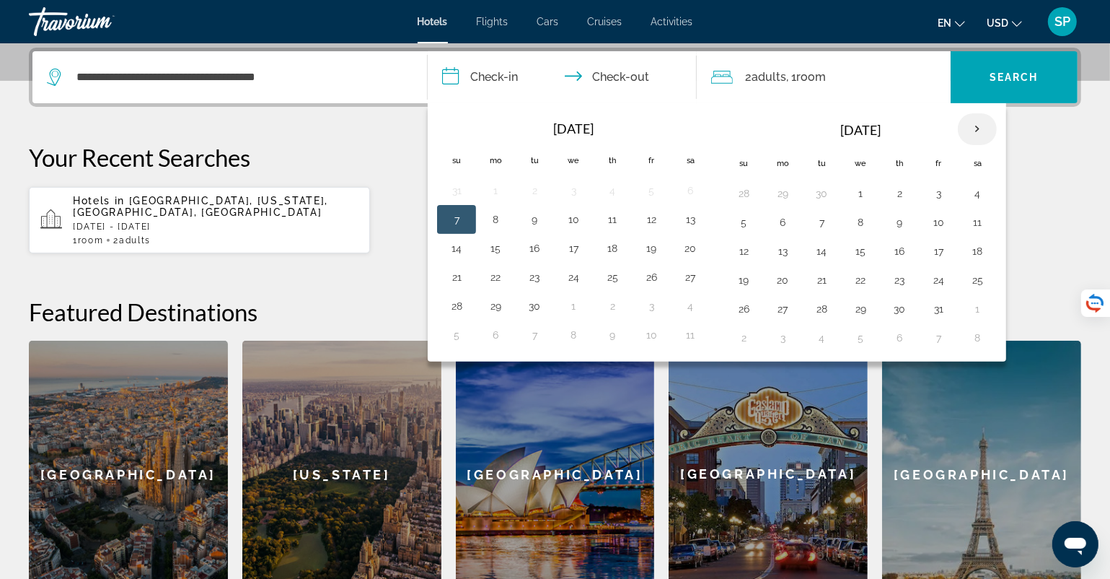
click at [972, 123] on th "Next month" at bounding box center [977, 129] width 39 height 32
click at [971, 123] on th "Next month" at bounding box center [977, 129] width 39 height 32
click at [971, 274] on button "27" at bounding box center [977, 280] width 23 height 20
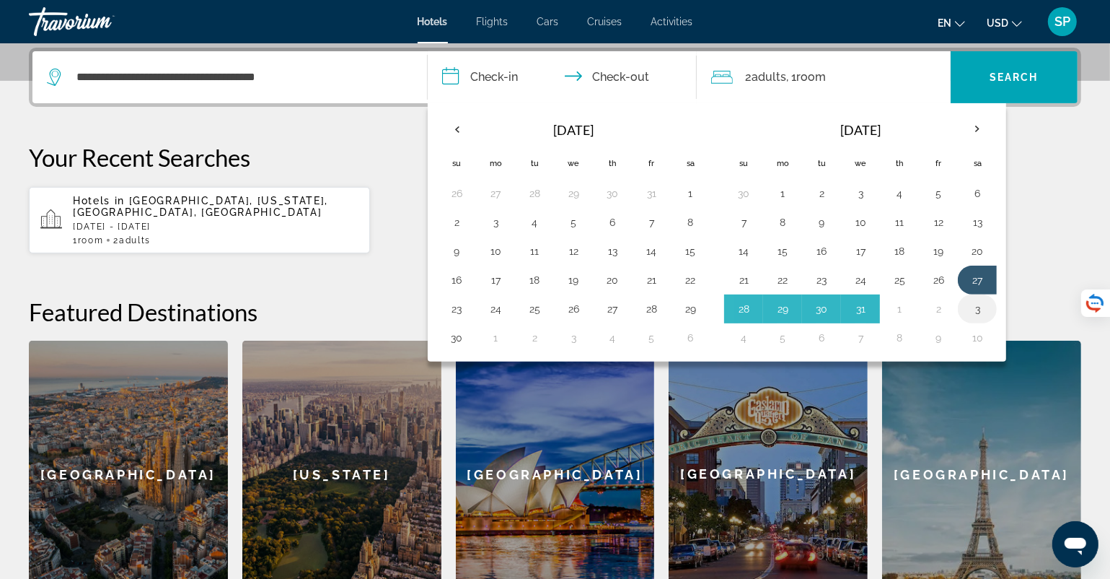
click at [970, 308] on button "3" at bounding box center [977, 309] width 23 height 20
type input "**********"
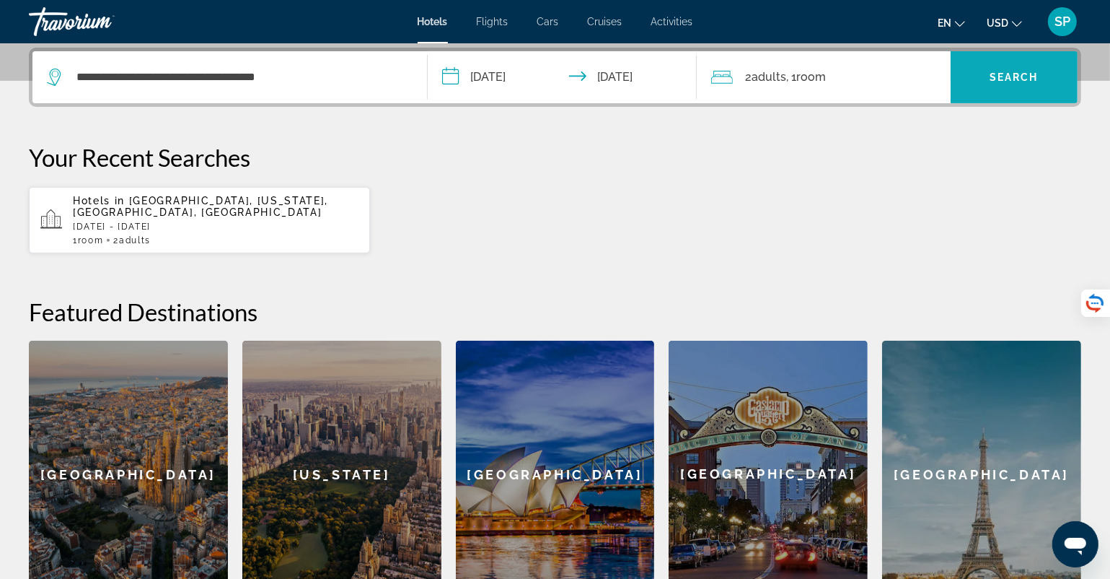
click at [1001, 88] on span "Search widget" at bounding box center [1014, 77] width 127 height 35
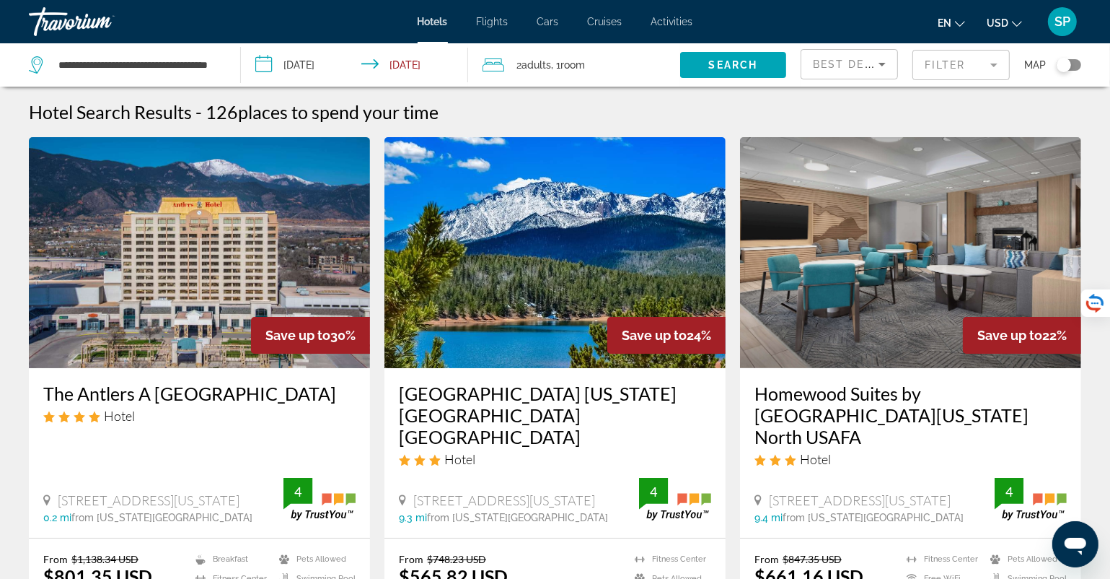
click at [1065, 60] on div "Toggle map" at bounding box center [1064, 65] width 14 height 14
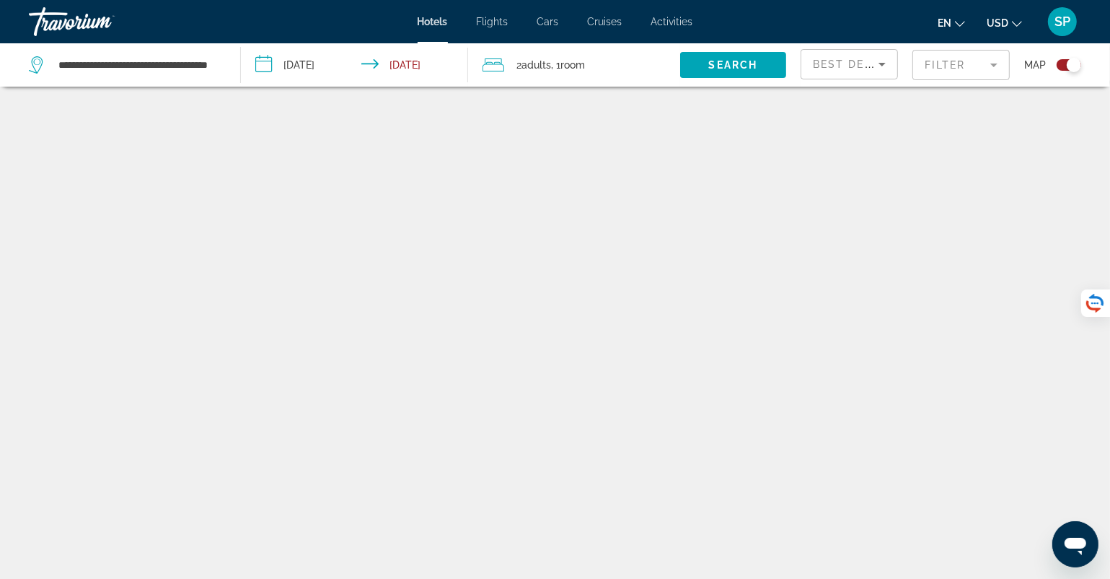
scroll to position [87, 0]
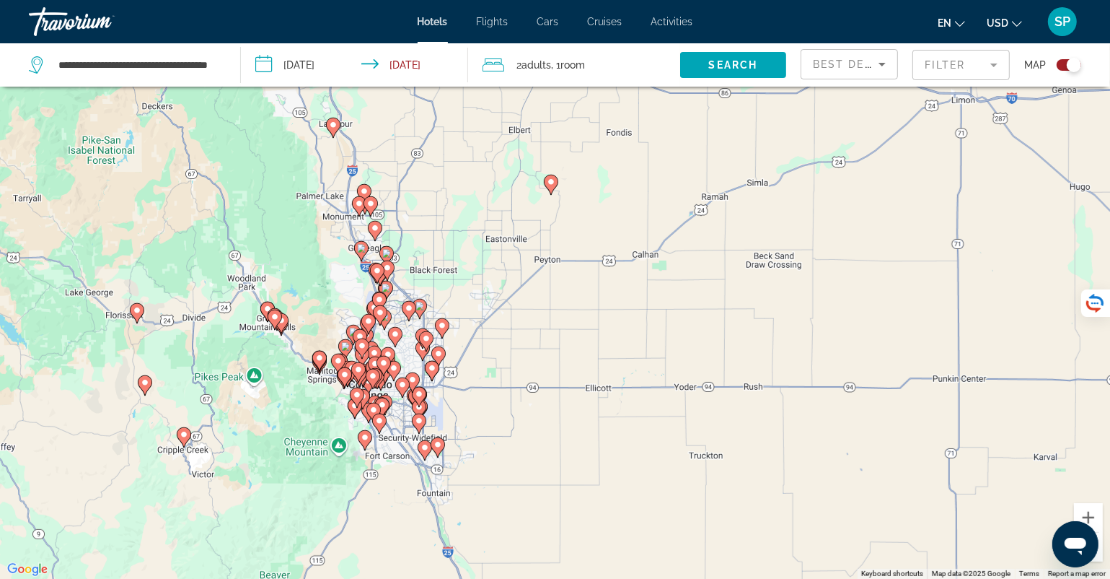
drag, startPoint x: 472, startPoint y: 265, endPoint x: 277, endPoint y: 242, distance: 196.2
click at [277, 242] on div "To activate drag with keyboard, press Alt + Enter. Once in keyboard drag state,…" at bounding box center [555, 289] width 1110 height 579
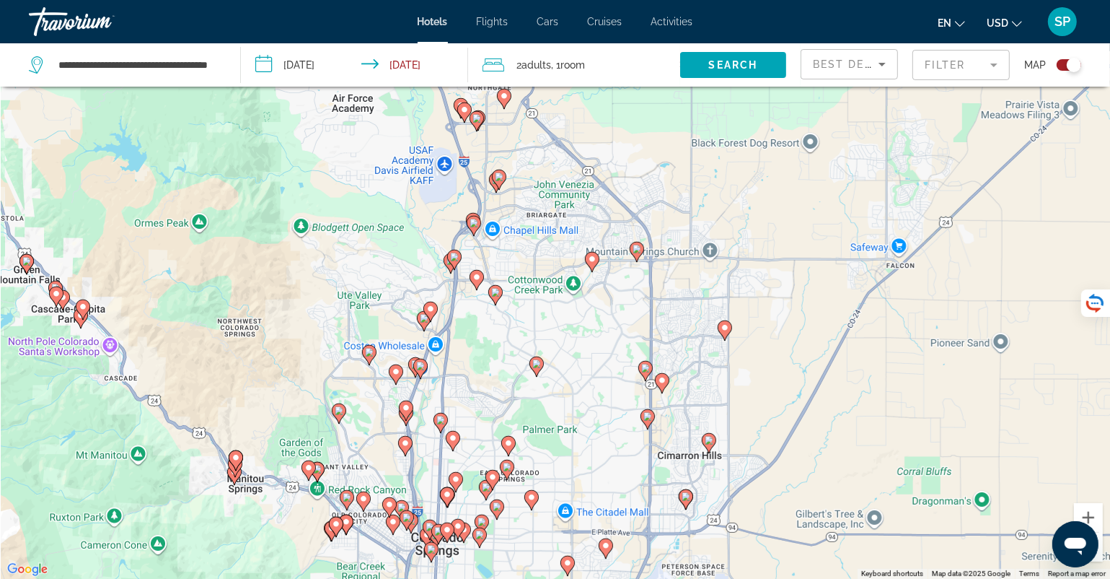
drag, startPoint x: 338, startPoint y: 271, endPoint x: 628, endPoint y: 549, distance: 402.1
click at [628, 549] on div "To activate drag with keyboard, press Alt + Enter. Once in keyboard drag state,…" at bounding box center [555, 289] width 1110 height 579
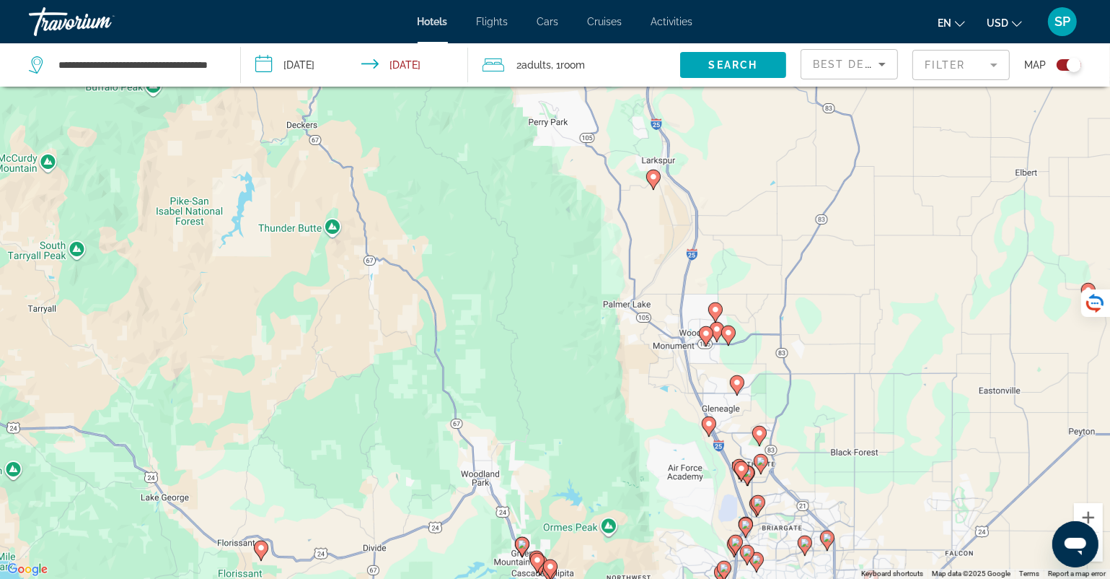
drag, startPoint x: 448, startPoint y: 277, endPoint x: 579, endPoint y: 470, distance: 233.1
click at [579, 470] on div "To activate drag with keyboard, press Alt + Enter. Once in keyboard drag state,…" at bounding box center [555, 289] width 1110 height 579
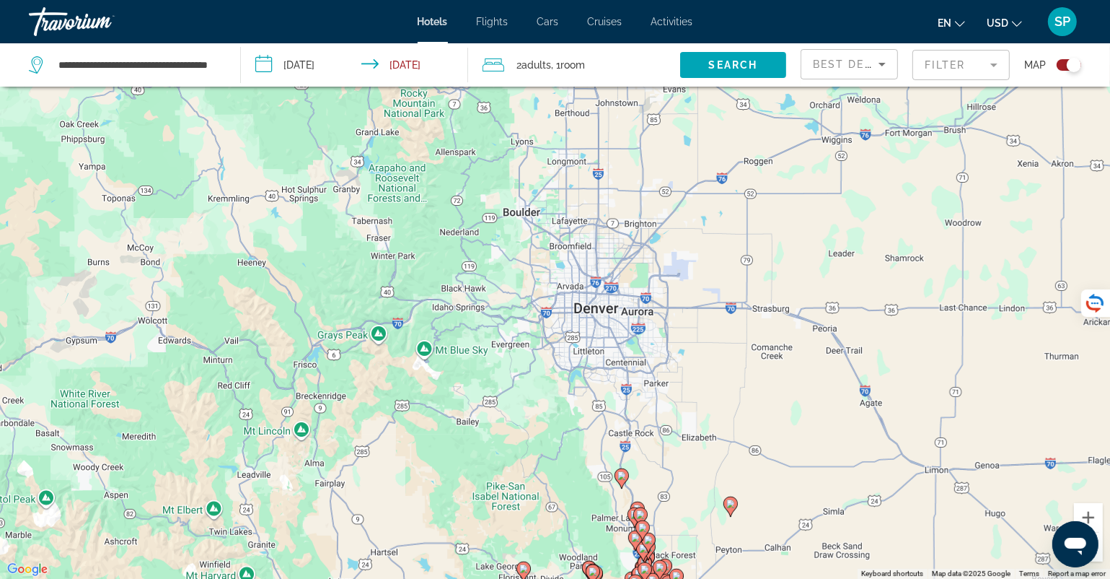
drag, startPoint x: 435, startPoint y: 353, endPoint x: 451, endPoint y: 413, distance: 62.0
click at [451, 413] on div "To activate drag with keyboard, press Alt + Enter. Once in keyboard drag state,…" at bounding box center [555, 289] width 1110 height 579
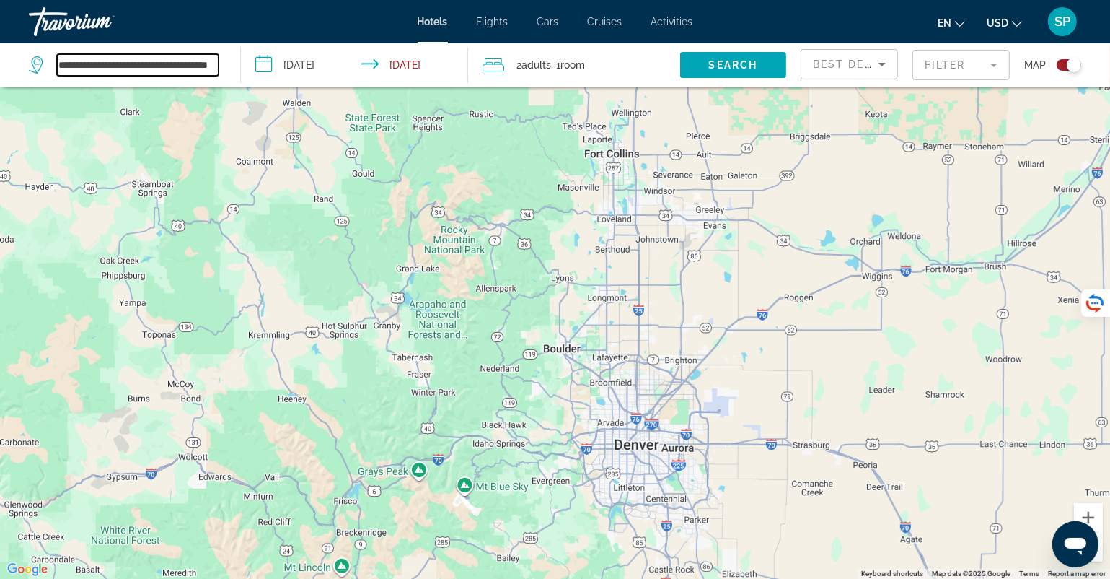
click at [120, 71] on input "**********" at bounding box center [138, 65] width 162 height 22
click at [206, 63] on input "**********" at bounding box center [138, 65] width 162 height 22
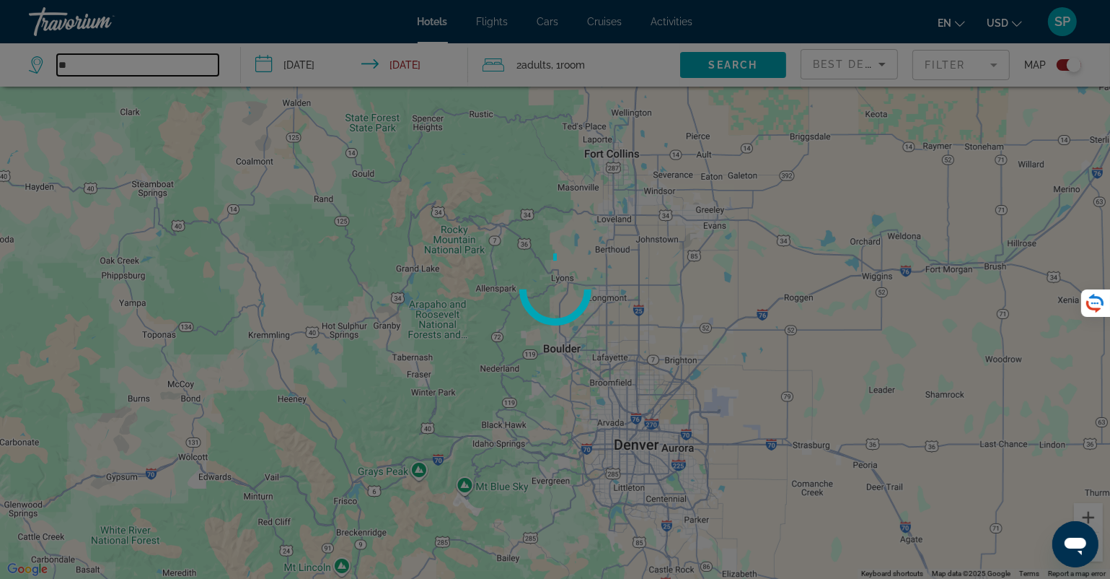
type input "*"
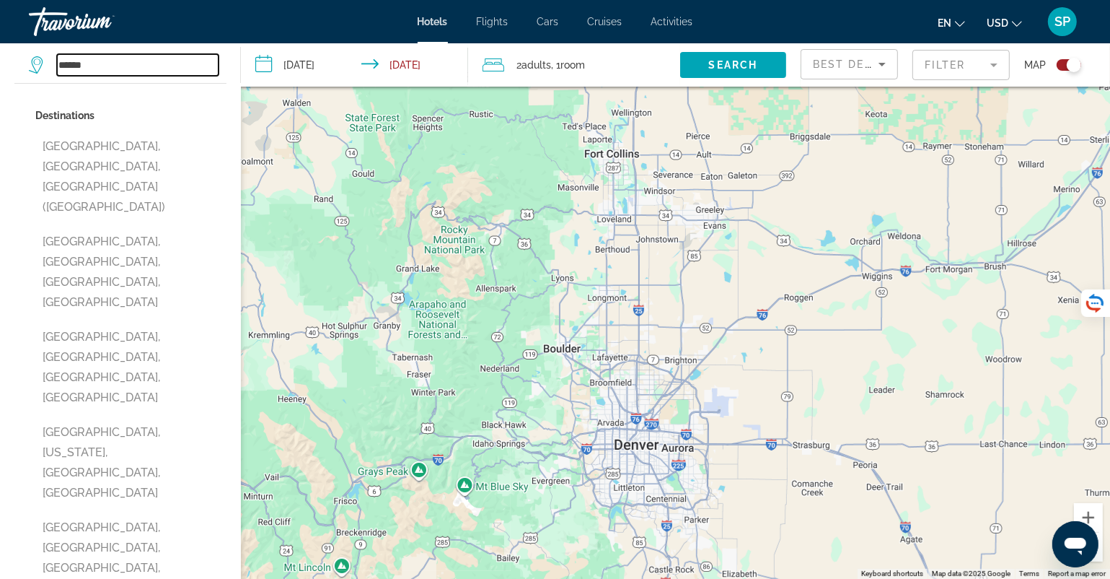
drag, startPoint x: 96, startPoint y: 68, endPoint x: 0, endPoint y: 65, distance: 96.0
click at [0, 65] on app-destination-search "****** Destinations Denver, CO, United States (DEN) Denver, Lancaster, PA, Unit…" at bounding box center [120, 64] width 241 height 43
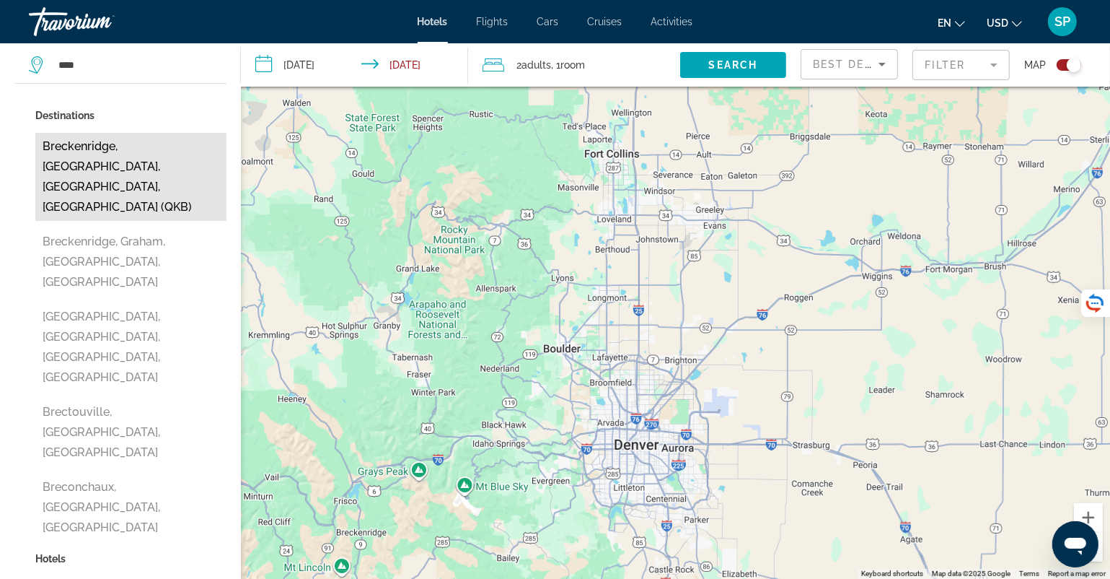
click at [115, 163] on button "Breckenridge, [GEOGRAPHIC_DATA], [GEOGRAPHIC_DATA], [GEOGRAPHIC_DATA] (QKB)" at bounding box center [130, 177] width 191 height 88
type input "**********"
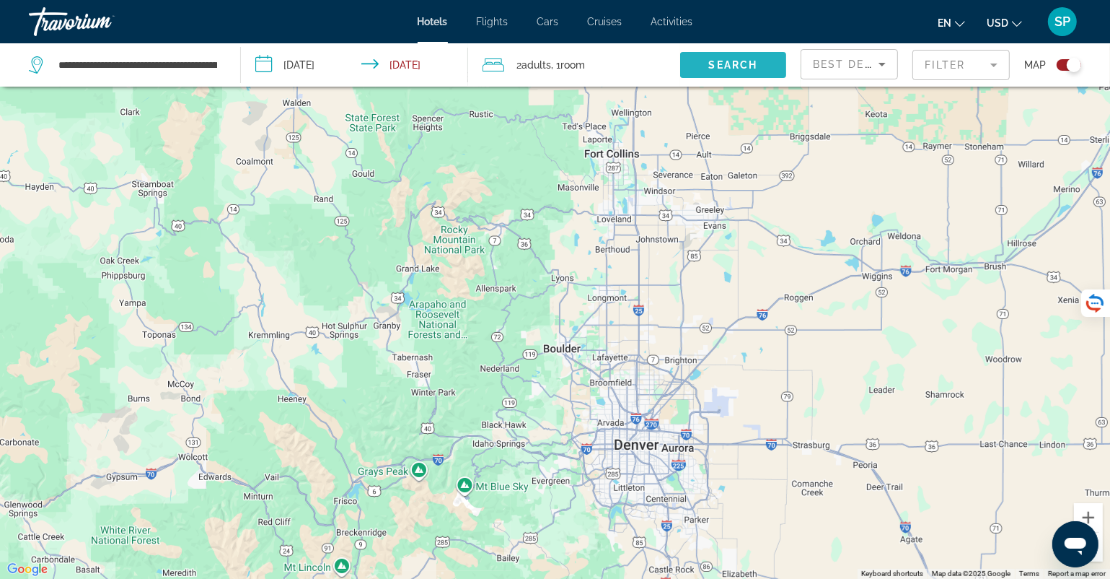
click at [739, 61] on span "Search" at bounding box center [733, 65] width 49 height 12
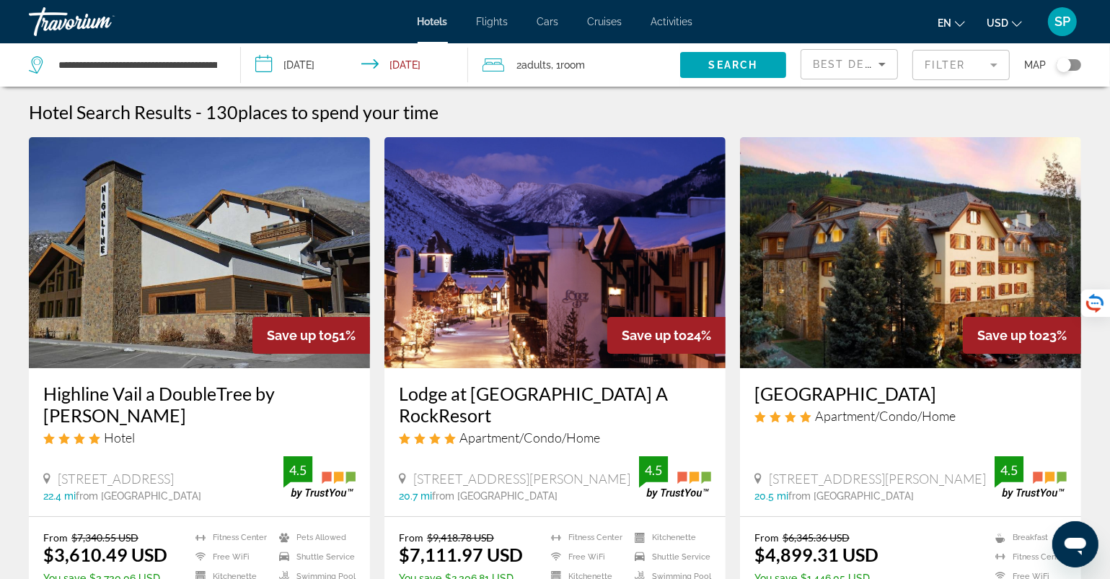
click at [1072, 68] on div "Toggle map" at bounding box center [1069, 65] width 25 height 12
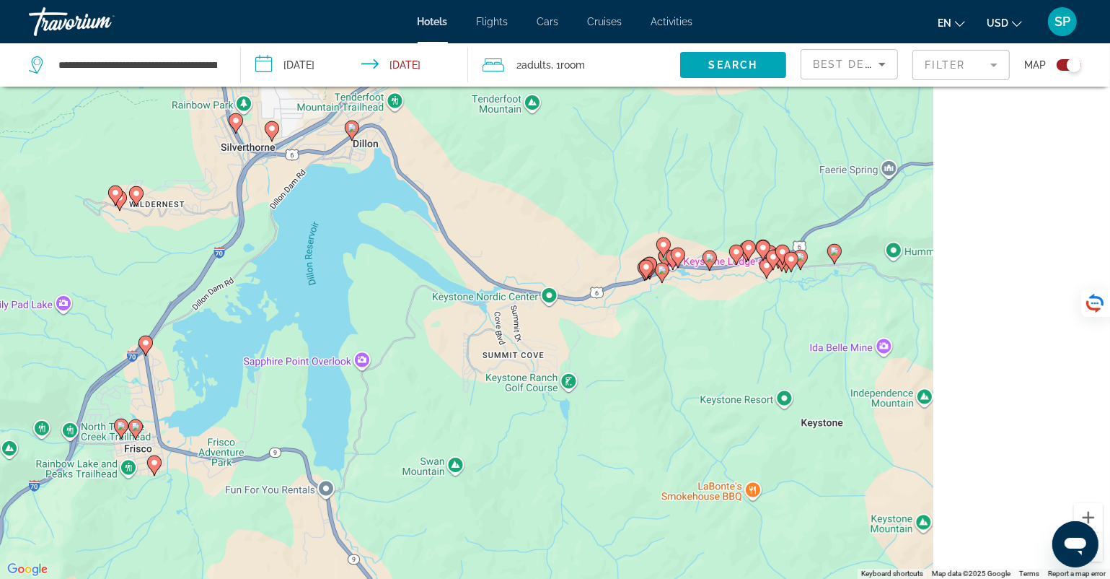
drag, startPoint x: 722, startPoint y: 359, endPoint x: 635, endPoint y: 348, distance: 87.2
click at [635, 348] on div "To activate drag with keyboard, press Alt + Enter. Once in keyboard drag state,…" at bounding box center [555, 289] width 1110 height 579
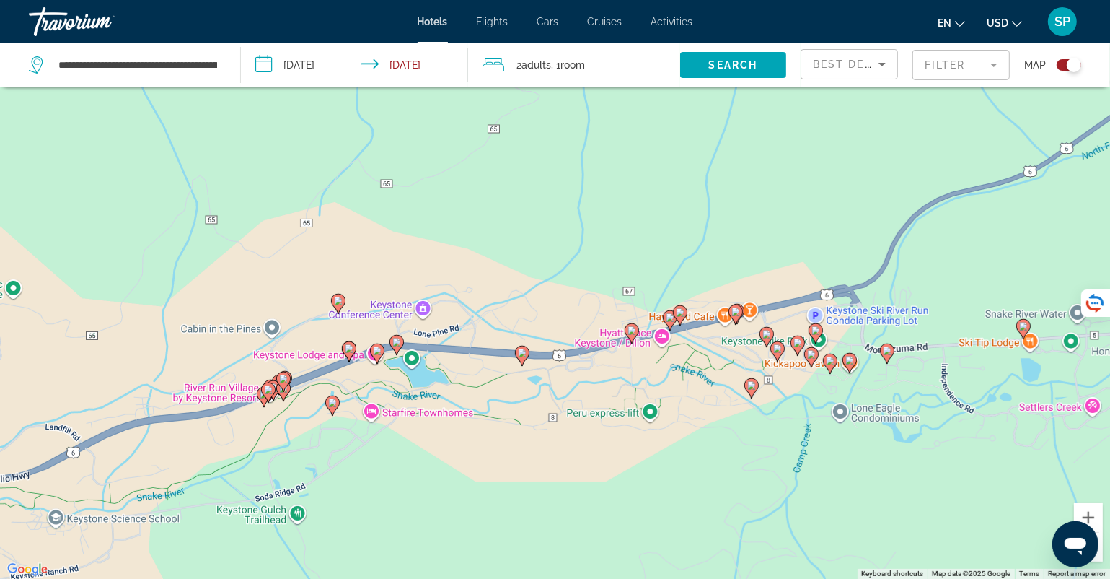
drag, startPoint x: 695, startPoint y: 349, endPoint x: 429, endPoint y: 441, distance: 281.6
click at [429, 441] on div "To activate drag with keyboard, press Alt + Enter. Once in keyboard drag state,…" at bounding box center [555, 289] width 1110 height 579
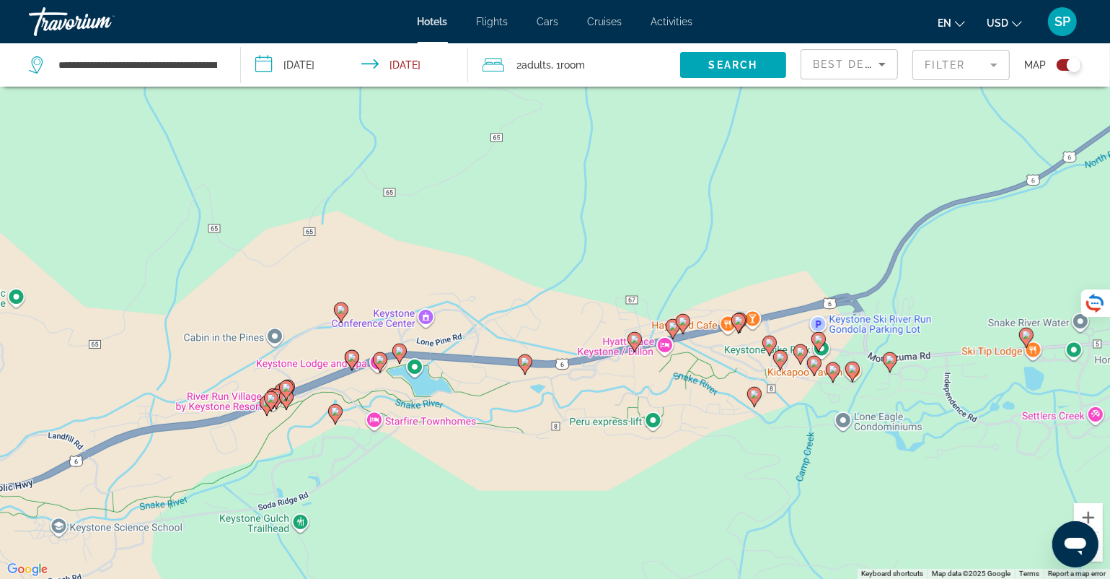
click at [1066, 63] on div "Toggle map" at bounding box center [1069, 65] width 25 height 12
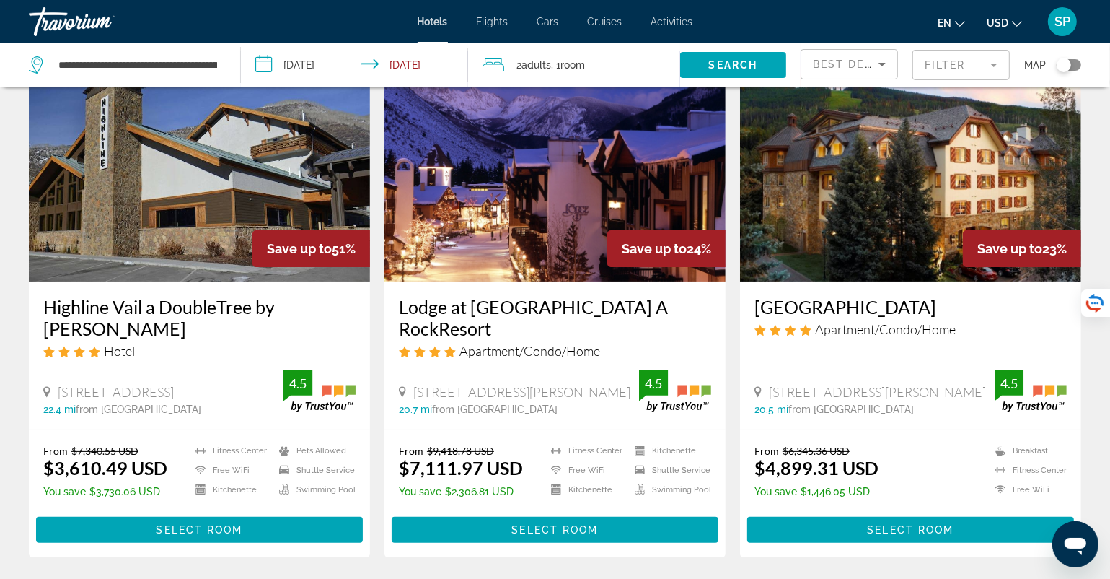
scroll to position [101, 0]
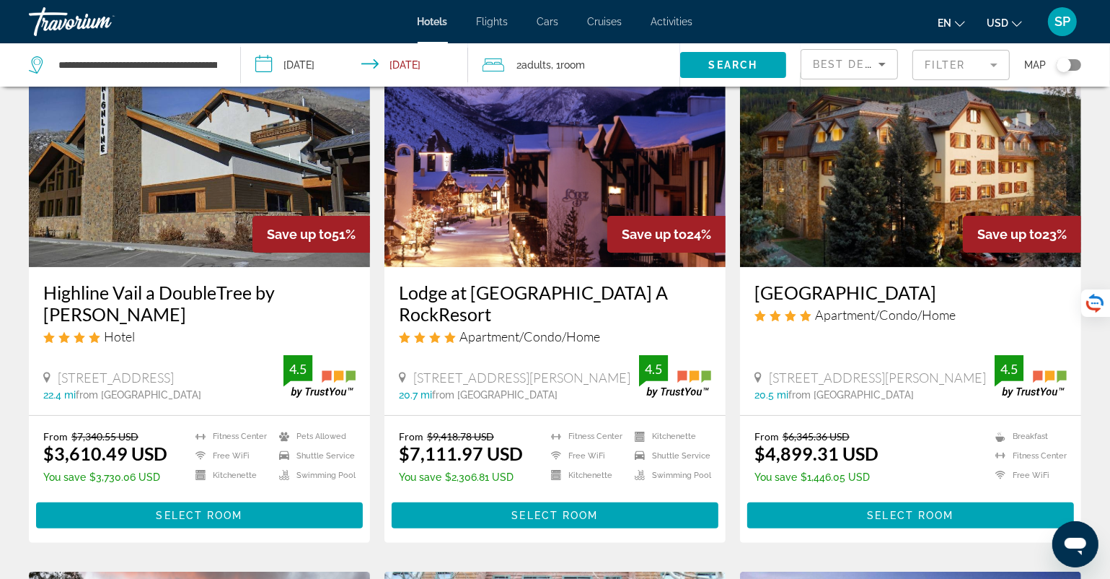
click at [979, 67] on mat-form-field "Filter" at bounding box center [961, 65] width 97 height 30
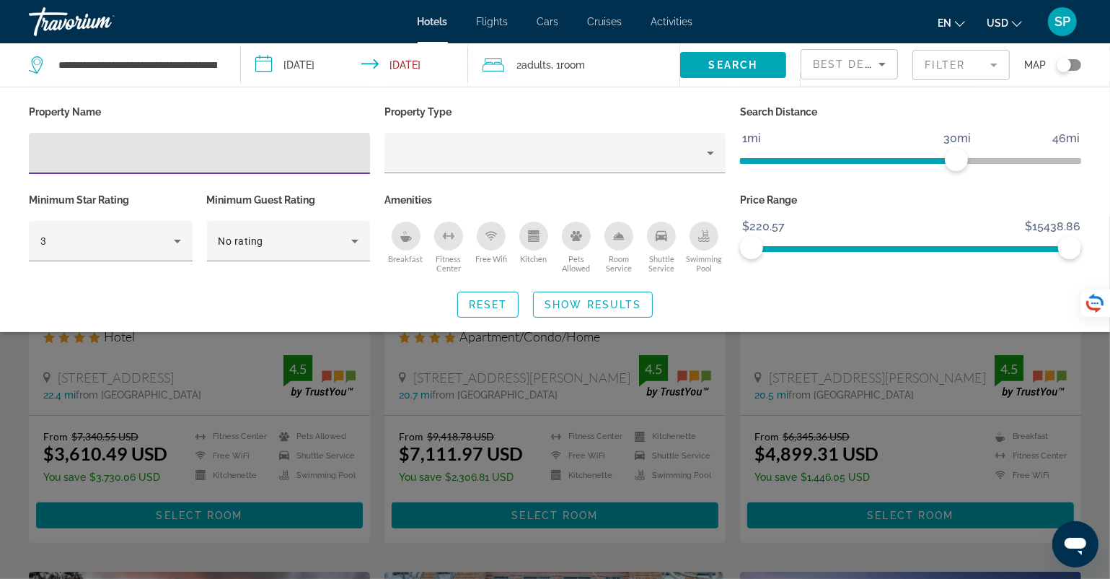
click at [535, 242] on div "Kitchen" at bounding box center [533, 236] width 29 height 29
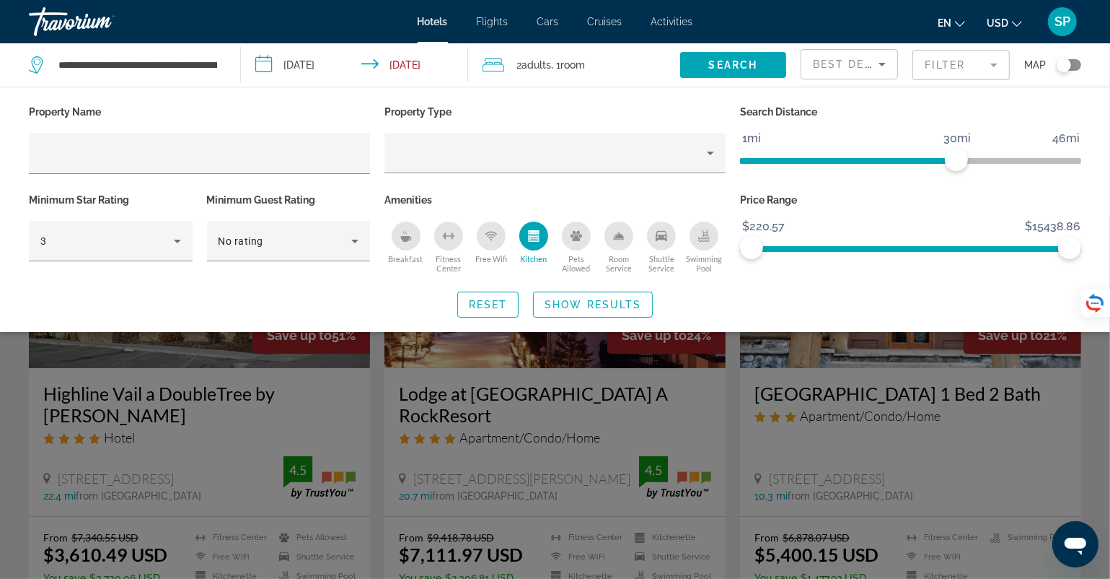
click at [592, 304] on span "Show Results" at bounding box center [593, 305] width 97 height 12
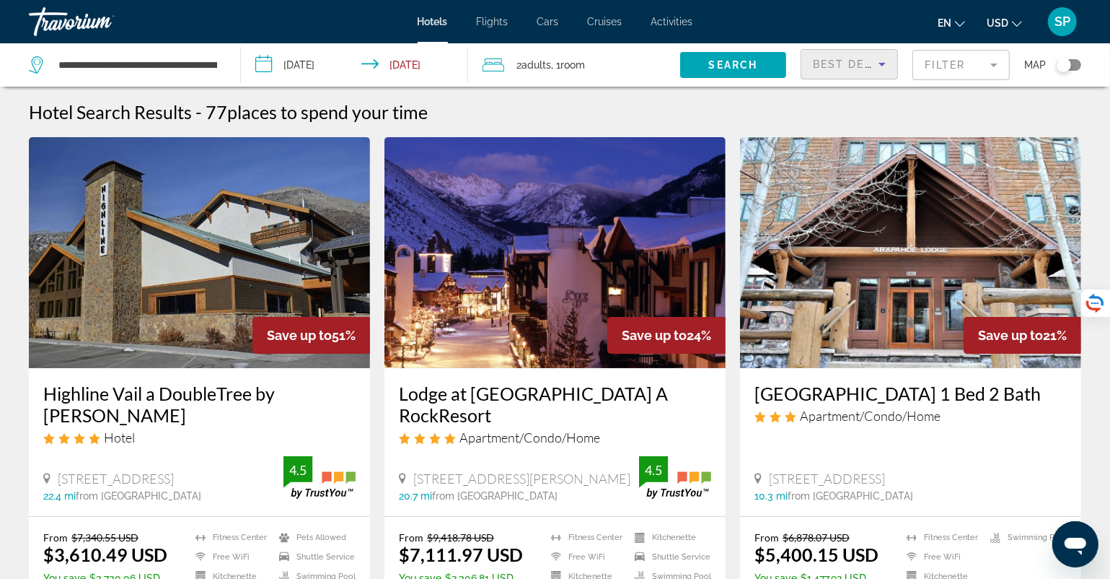
click at [884, 65] on icon "Sort by" at bounding box center [882, 64] width 17 height 17
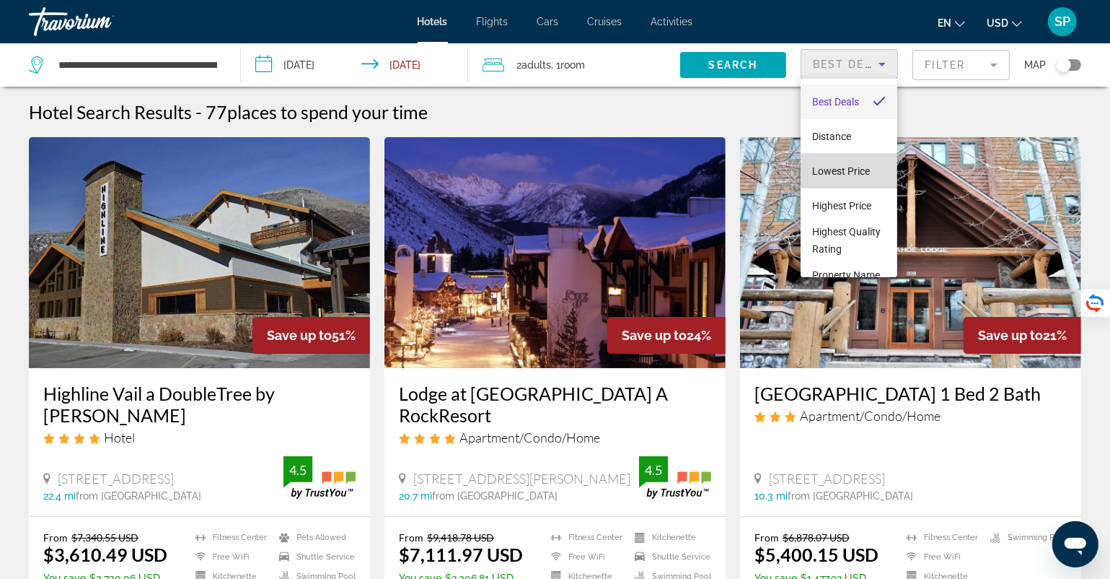
click at [851, 172] on span "Lowest Price" at bounding box center [841, 171] width 58 height 12
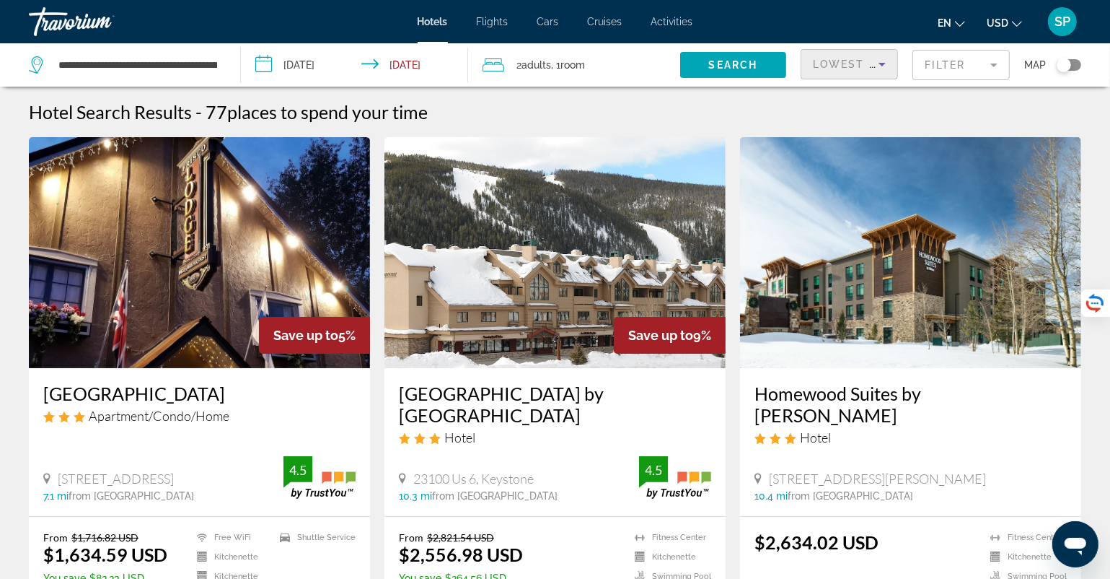
scroll to position [144, 0]
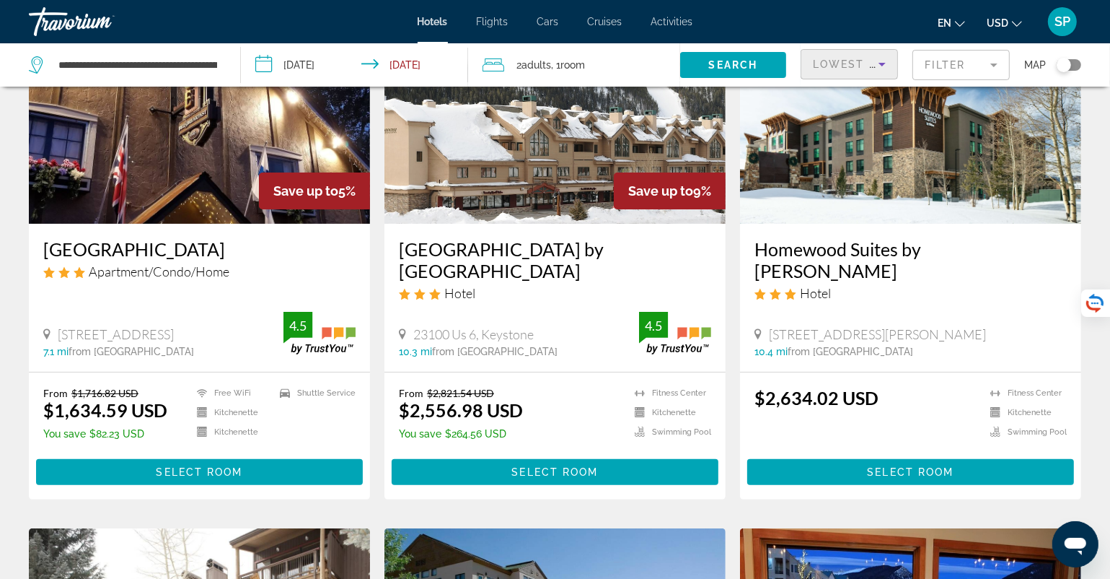
click at [565, 64] on span ", 1 Room rooms" at bounding box center [569, 65] width 34 height 20
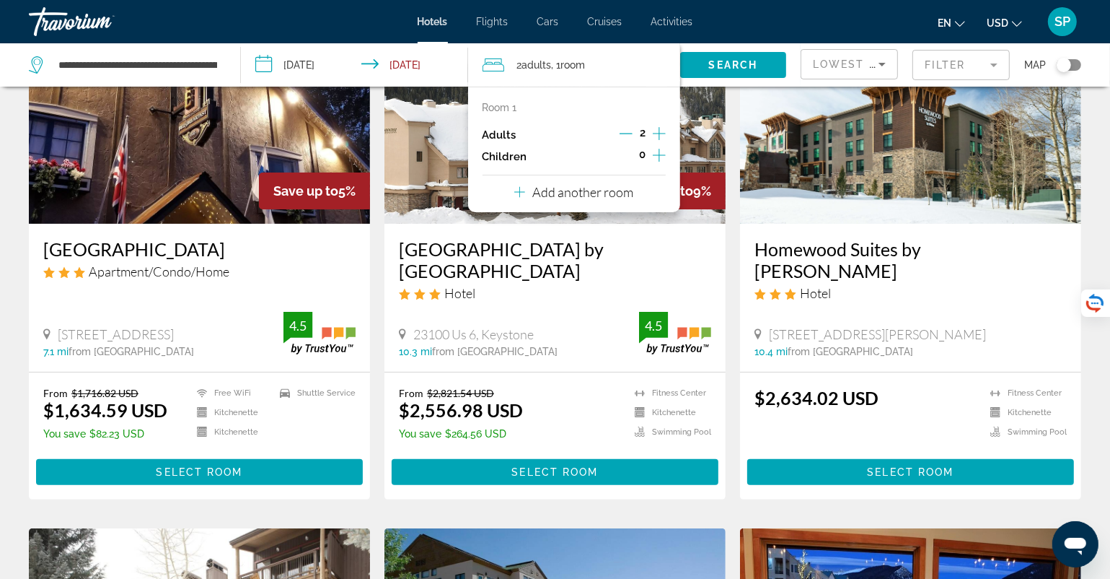
click at [664, 129] on icon "Increment adults" at bounding box center [659, 133] width 13 height 17
click at [664, 128] on icon "Increment adults" at bounding box center [659, 133] width 13 height 17
click at [737, 61] on span "Search" at bounding box center [733, 65] width 49 height 12
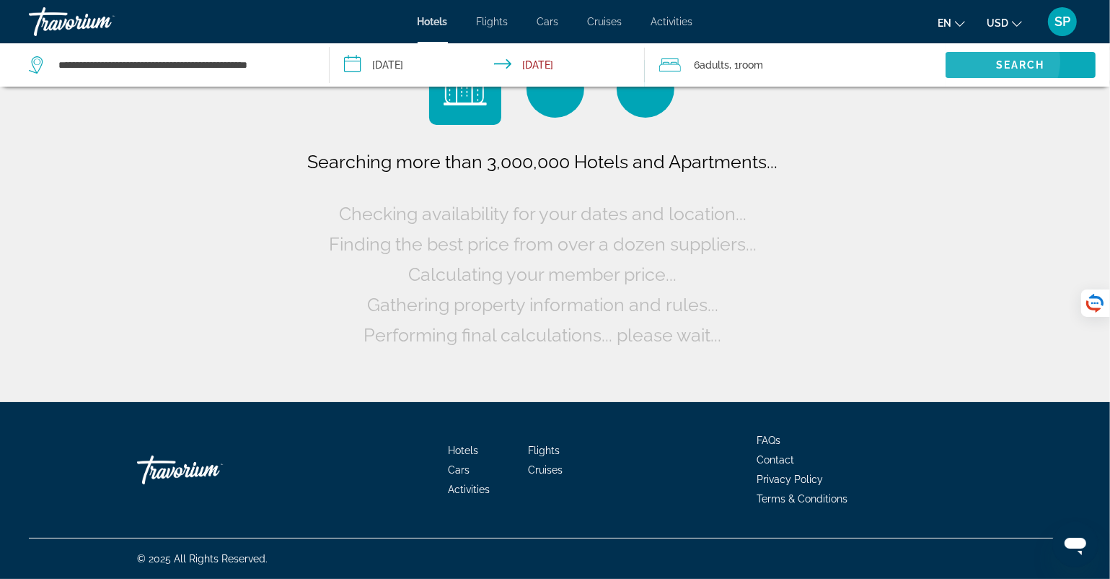
scroll to position [0, 0]
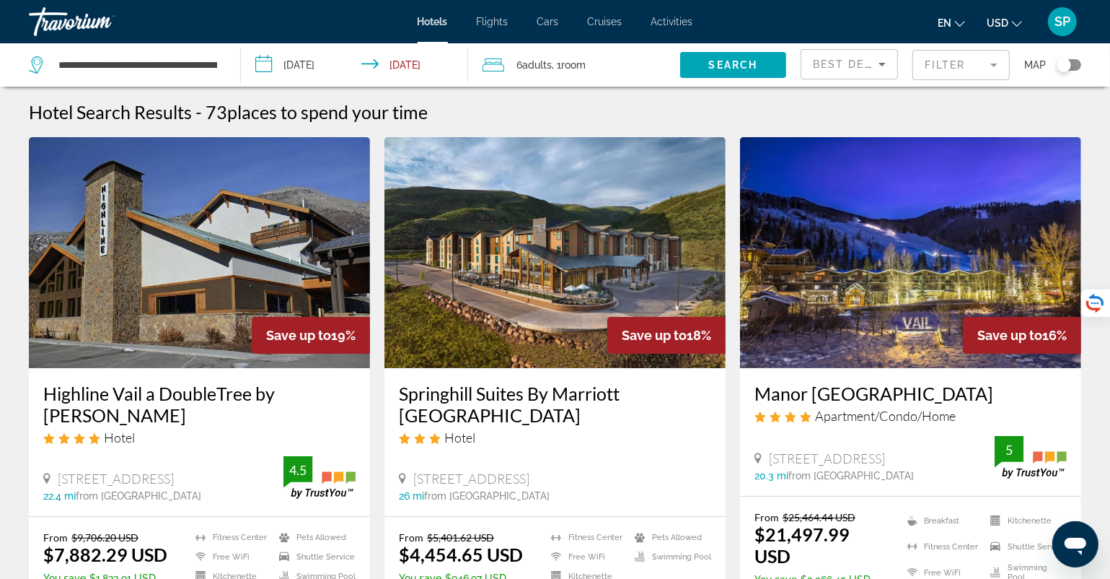
click at [1000, 73] on mat-form-field "Filter" at bounding box center [961, 65] width 97 height 30
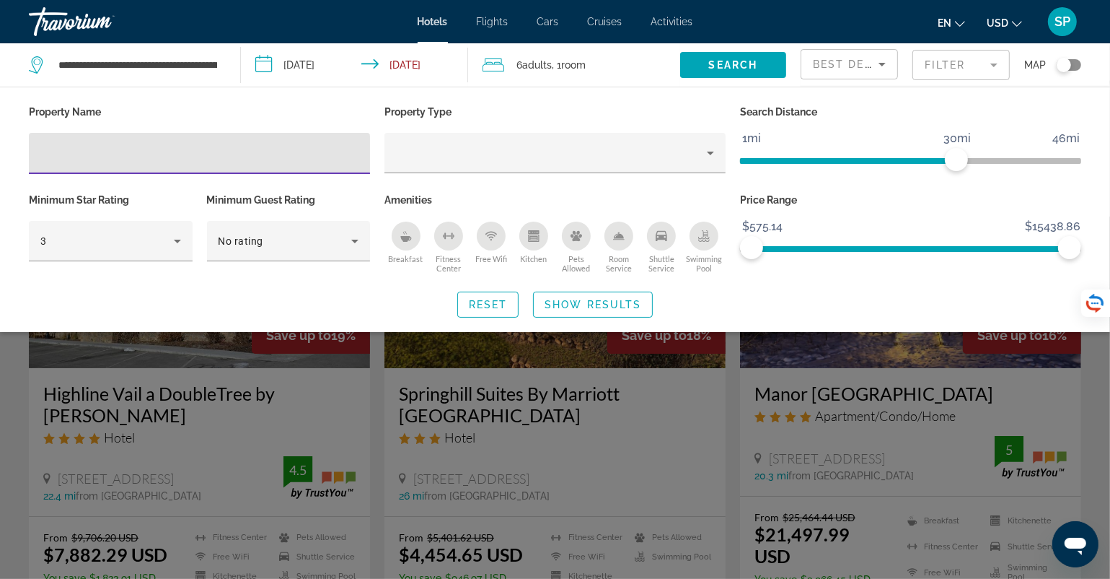
click at [889, 70] on icon "Sort by" at bounding box center [882, 64] width 17 height 17
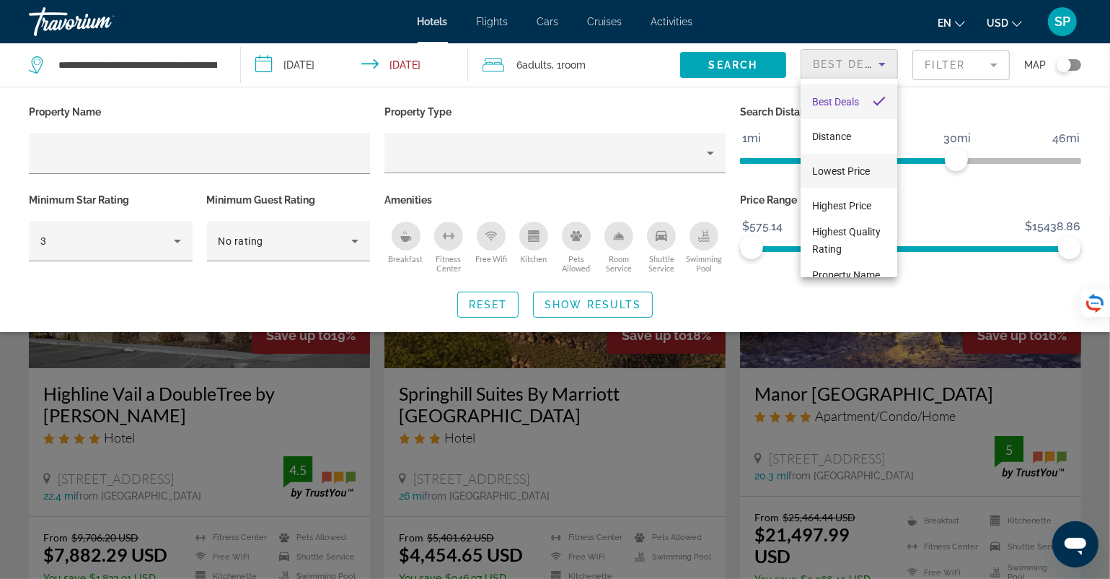
click at [832, 170] on span "Lowest Price" at bounding box center [841, 171] width 58 height 12
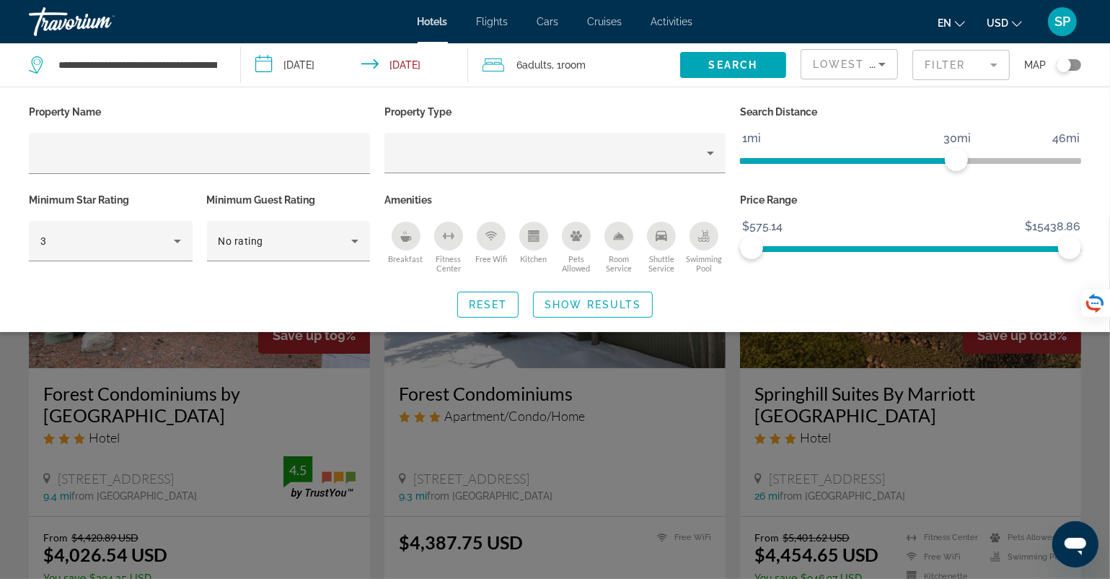
click at [1096, 58] on app-hotels-search-filters "Lowest Price Filter Map Property Name Property Type Search Distance 1mi 46mi 30…" at bounding box center [956, 64] width 310 height 43
click at [966, 66] on mat-form-field "Filter" at bounding box center [961, 65] width 97 height 30
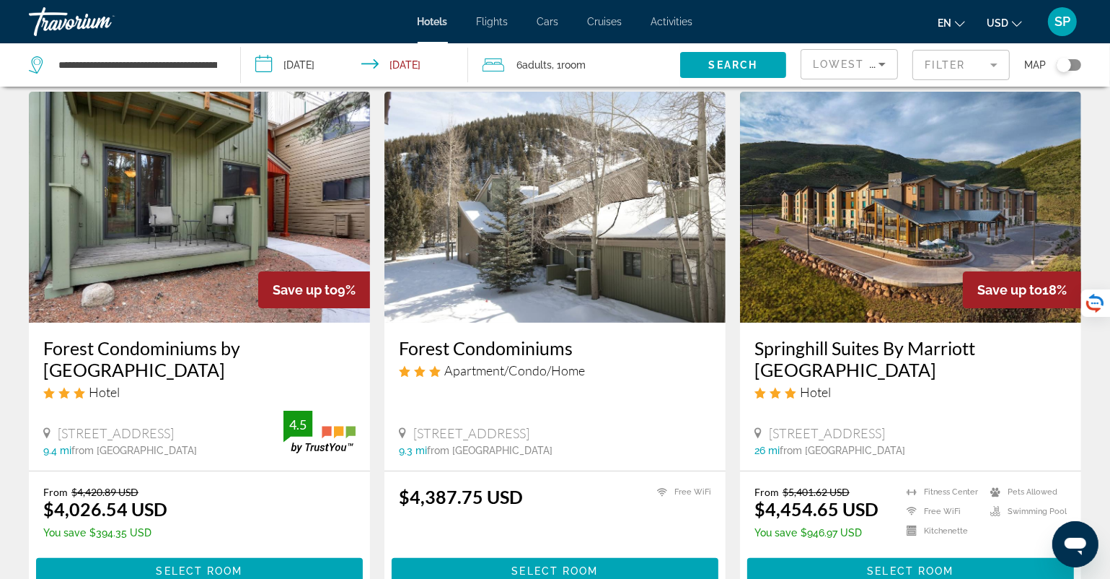
scroll to position [71, 0]
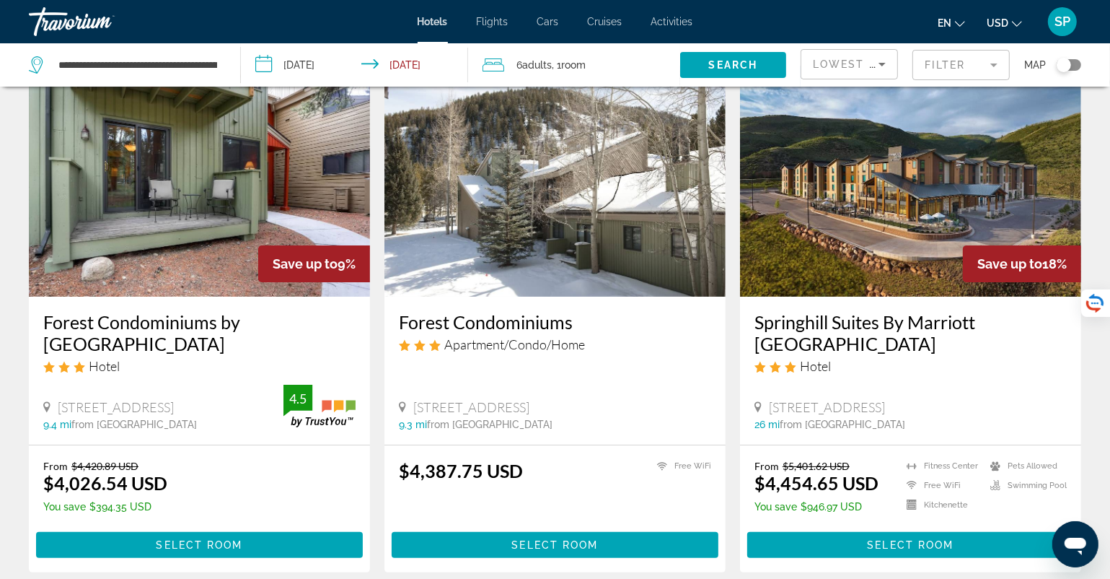
click at [175, 321] on h3 "Forest Condominiums by Keystone Resort" at bounding box center [199, 332] width 312 height 43
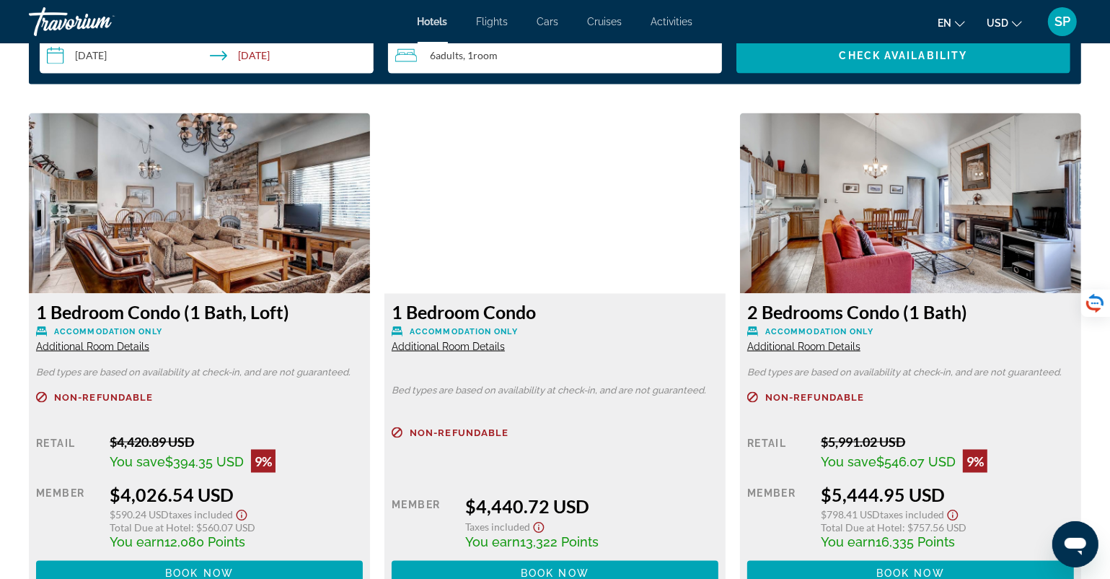
scroll to position [1732, 0]
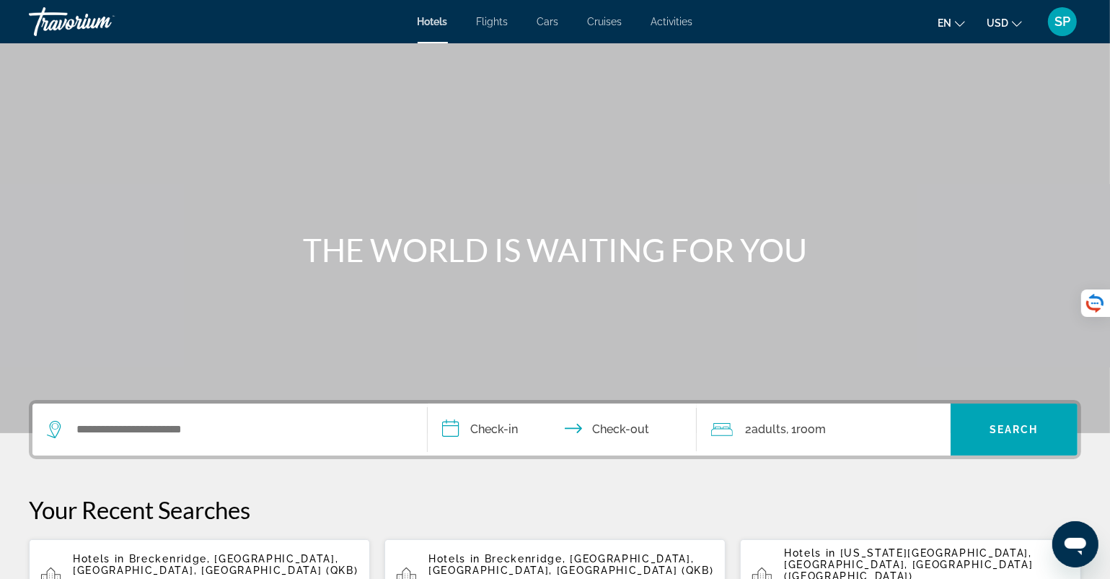
click at [499, 20] on span "Flights" at bounding box center [493, 22] width 32 height 12
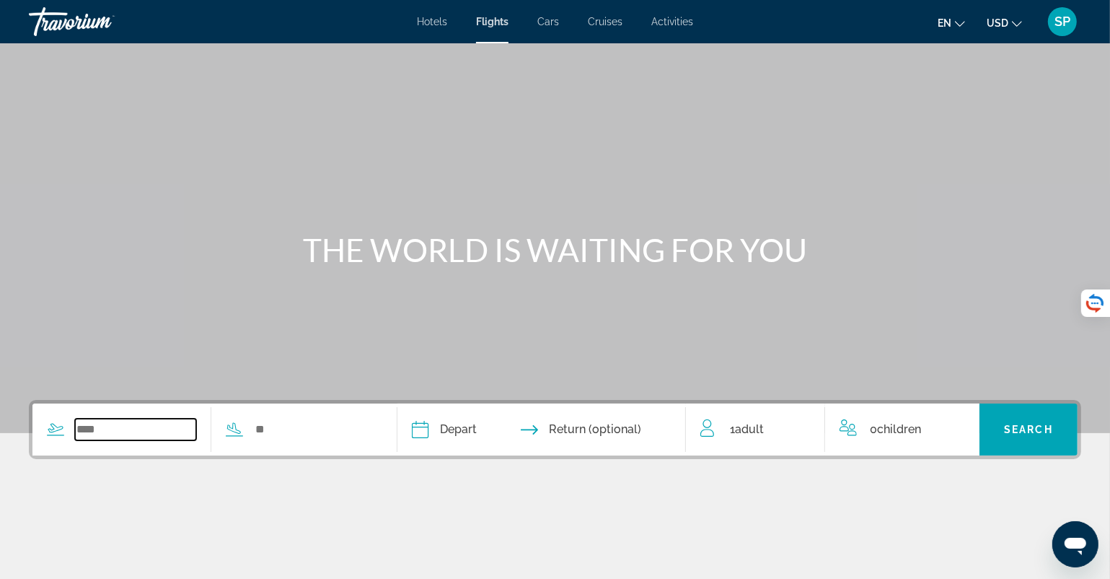
click at [108, 431] on input "Search widget" at bounding box center [135, 429] width 121 height 22
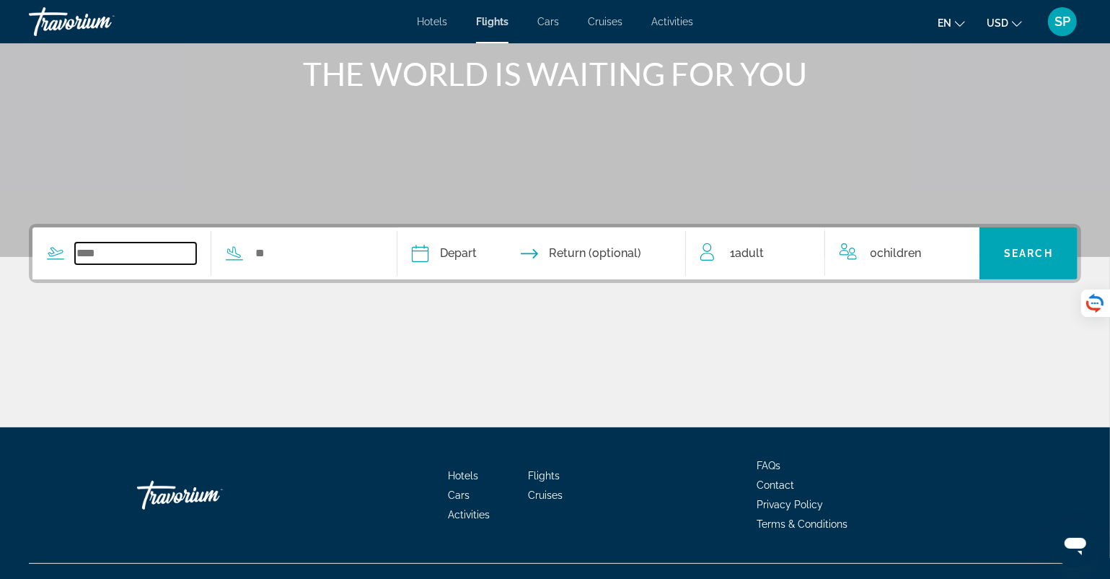
scroll to position [200, 0]
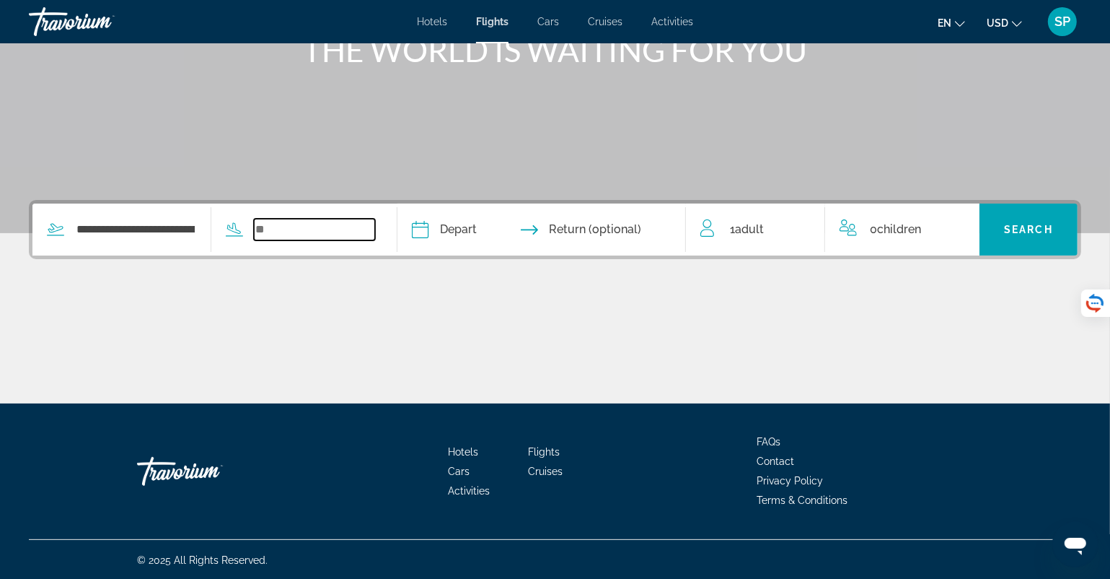
click at [318, 228] on input "Search widget" at bounding box center [314, 230] width 121 height 22
click at [149, 232] on input "**********" at bounding box center [135, 230] width 121 height 22
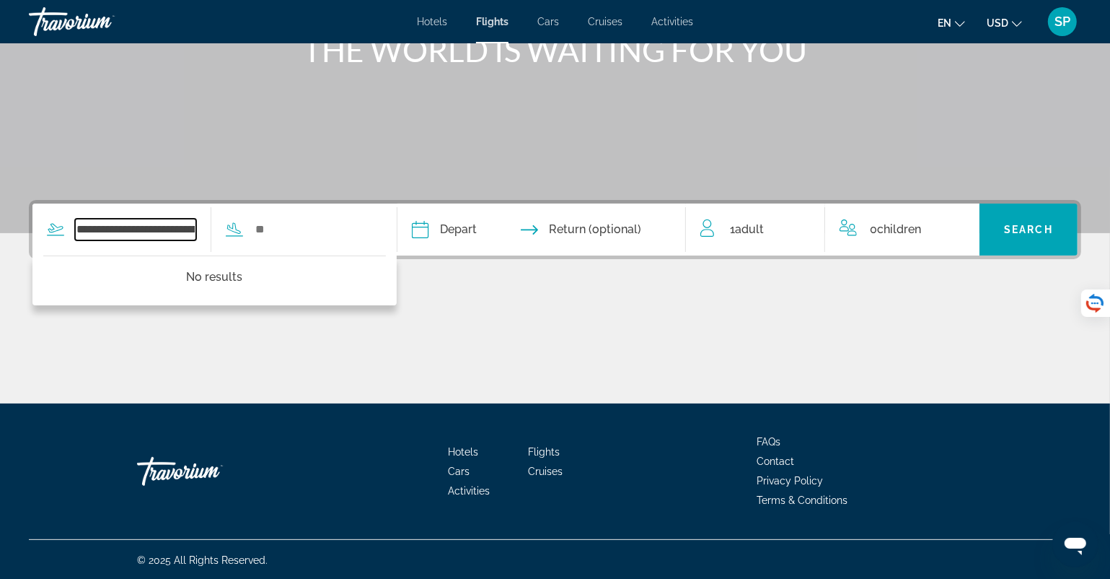
click at [196, 232] on input "**********" at bounding box center [135, 230] width 121 height 22
type input "**********"
